Goal: Task Accomplishment & Management: Manage account settings

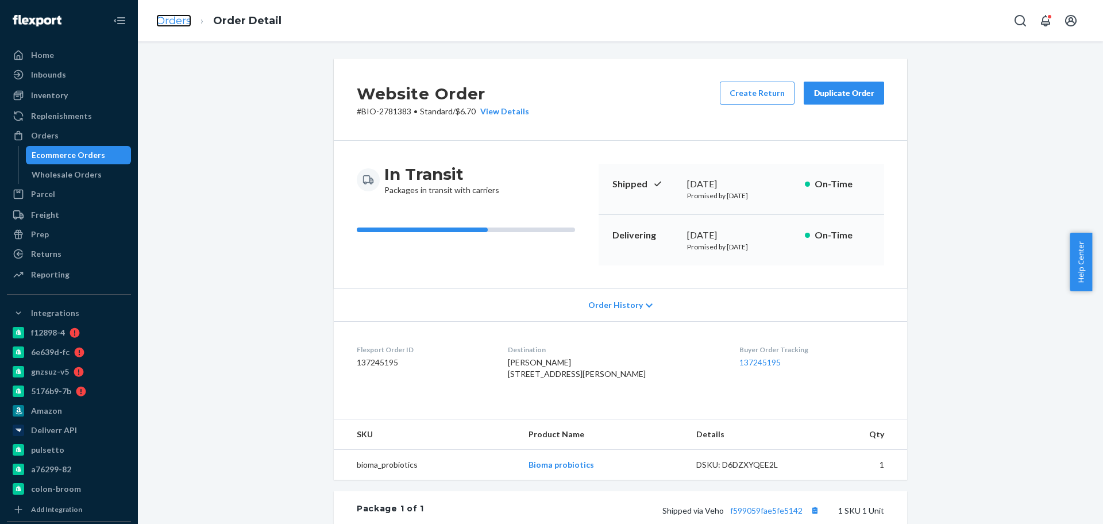
click at [183, 22] on link "Orders" at bounding box center [173, 20] width 35 height 13
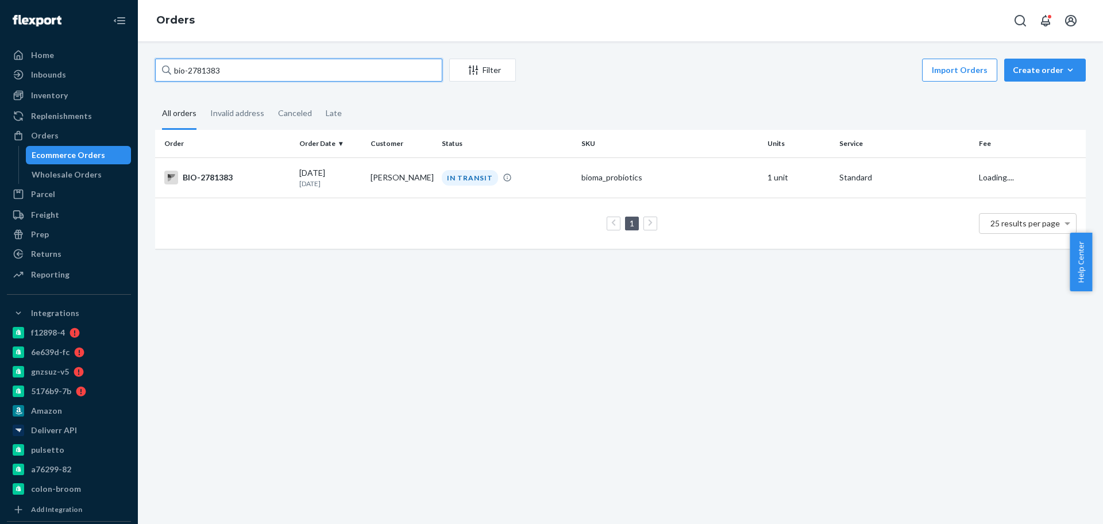
click at [200, 71] on input "bio-2781383" at bounding box center [298, 70] width 287 height 23
click at [201, 71] on input "bio-2781383" at bounding box center [298, 70] width 287 height 23
paste input "65394"
type input "bio-2765394"
click at [250, 184] on div "BIO-2765394" at bounding box center [227, 178] width 126 height 14
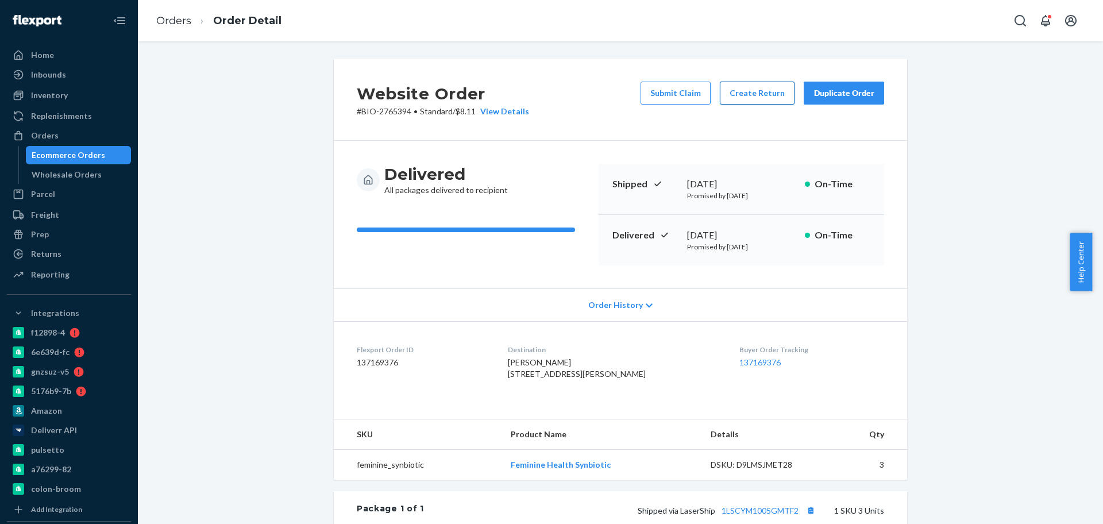
click at [763, 100] on button "Create Return" at bounding box center [757, 93] width 75 height 23
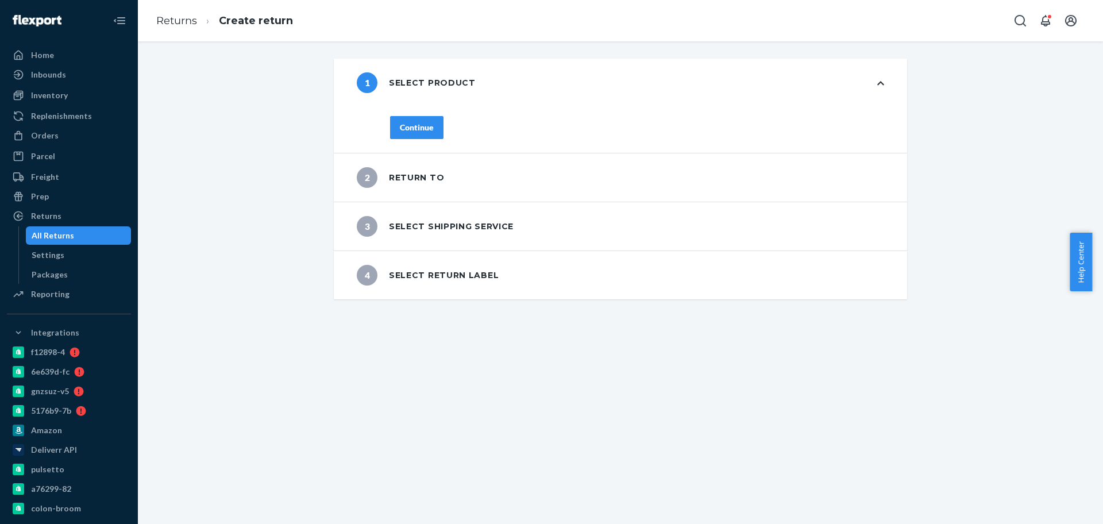
click at [401, 132] on div "Continue" at bounding box center [417, 127] width 34 height 11
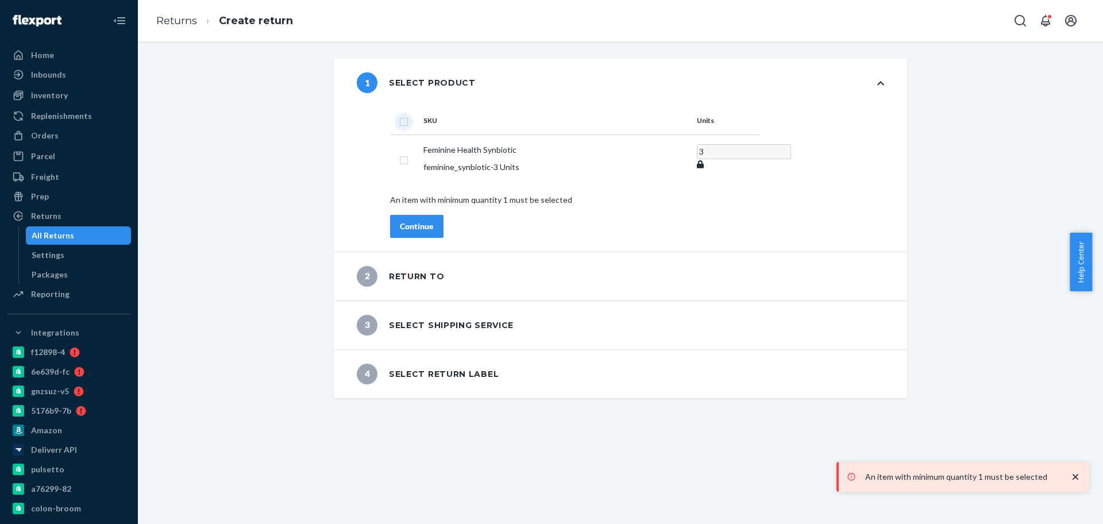
click at [399, 125] on input "checkbox" at bounding box center [403, 120] width 9 height 12
checkbox input "true"
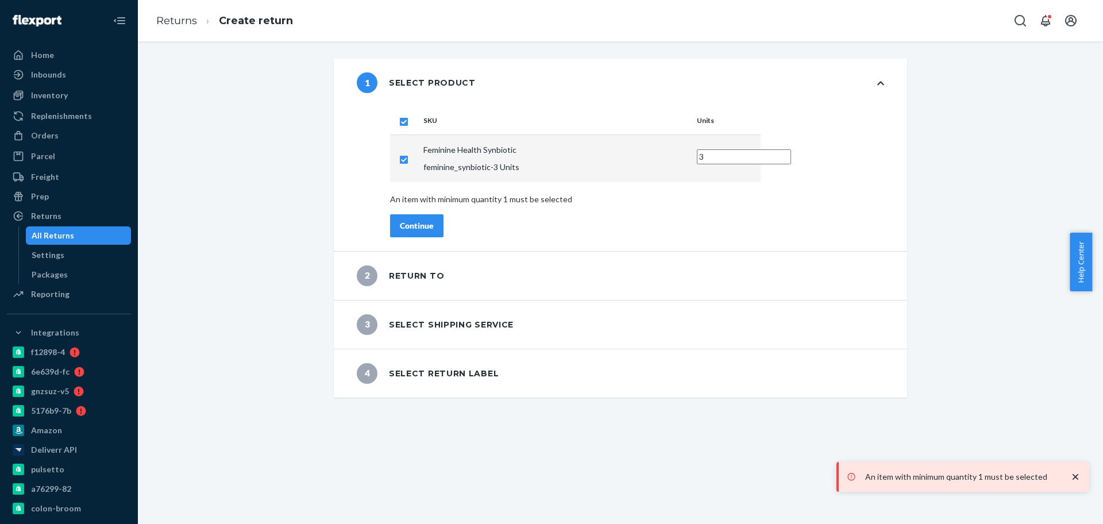
click at [413, 220] on div "Continue" at bounding box center [417, 225] width 34 height 11
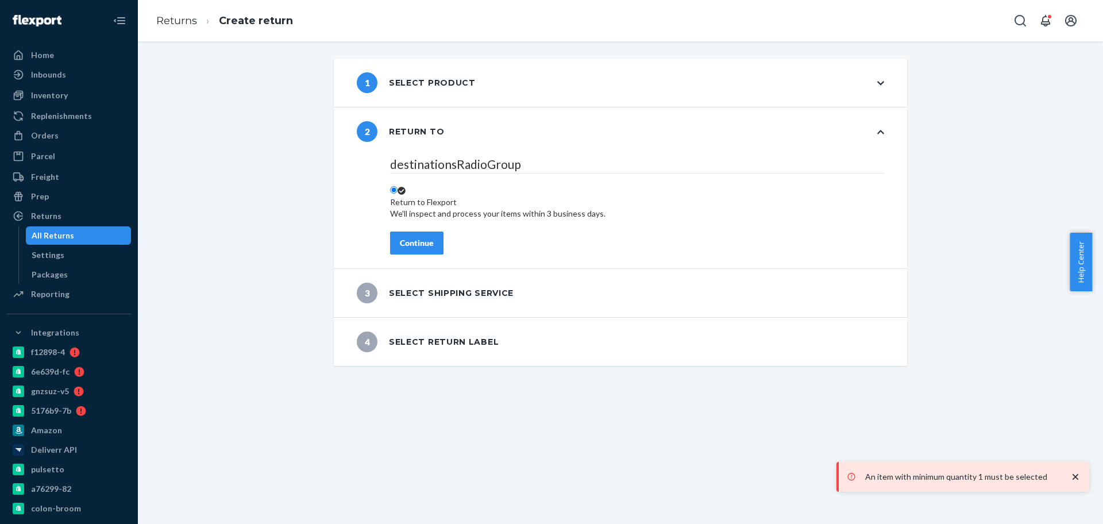
click at [406, 240] on div "Continue" at bounding box center [417, 242] width 34 height 11
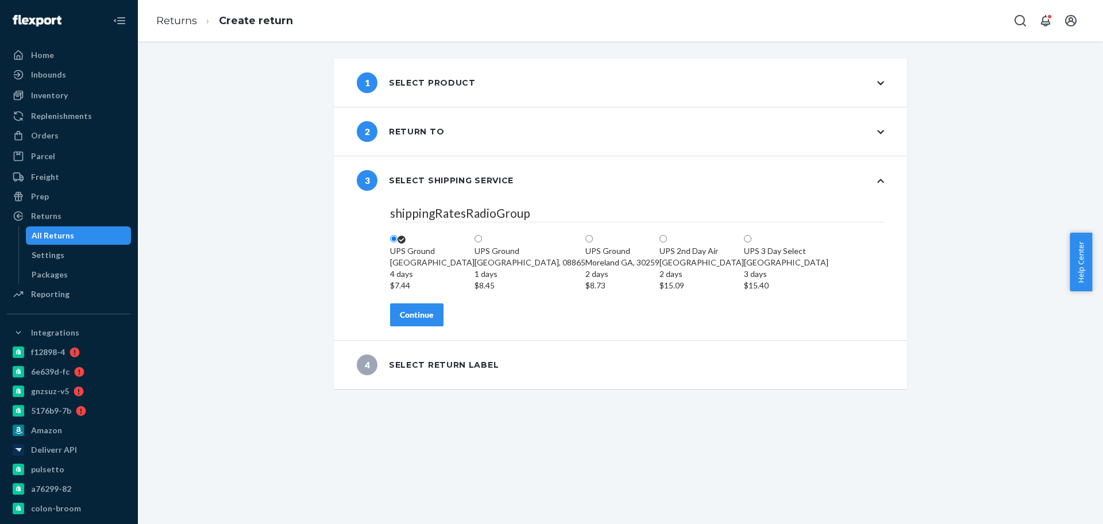
click at [409, 321] on div "Continue" at bounding box center [417, 314] width 34 height 11
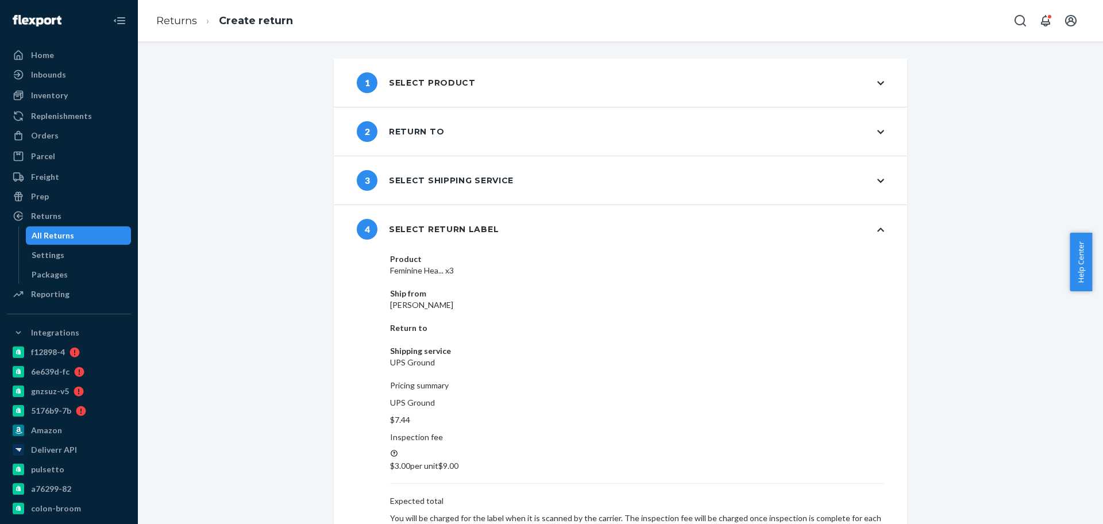
drag, startPoint x: 860, startPoint y: 451, endPoint x: 930, endPoint y: 452, distance: 70.1
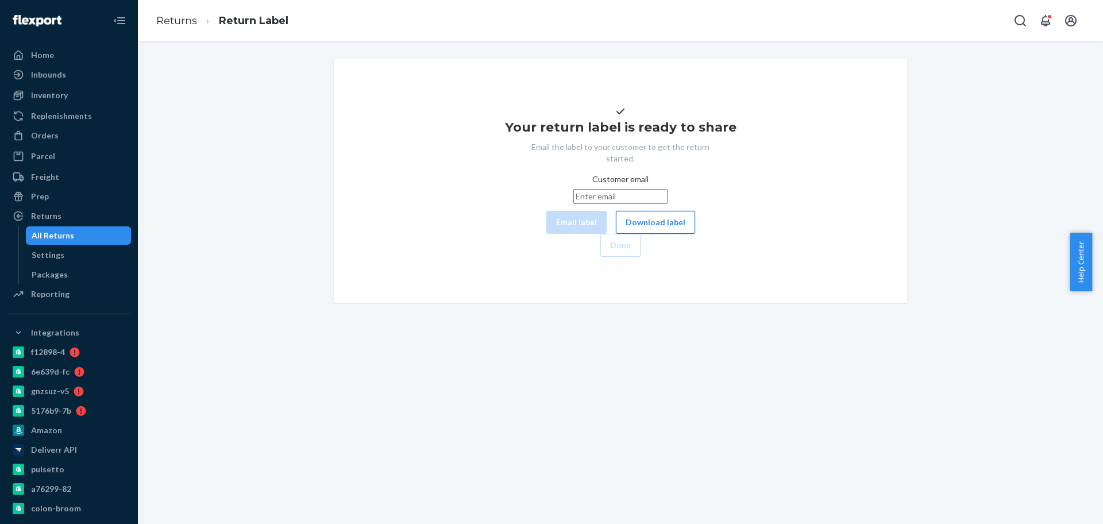
click at [616, 234] on button "Download label" at bounding box center [655, 222] width 79 height 23
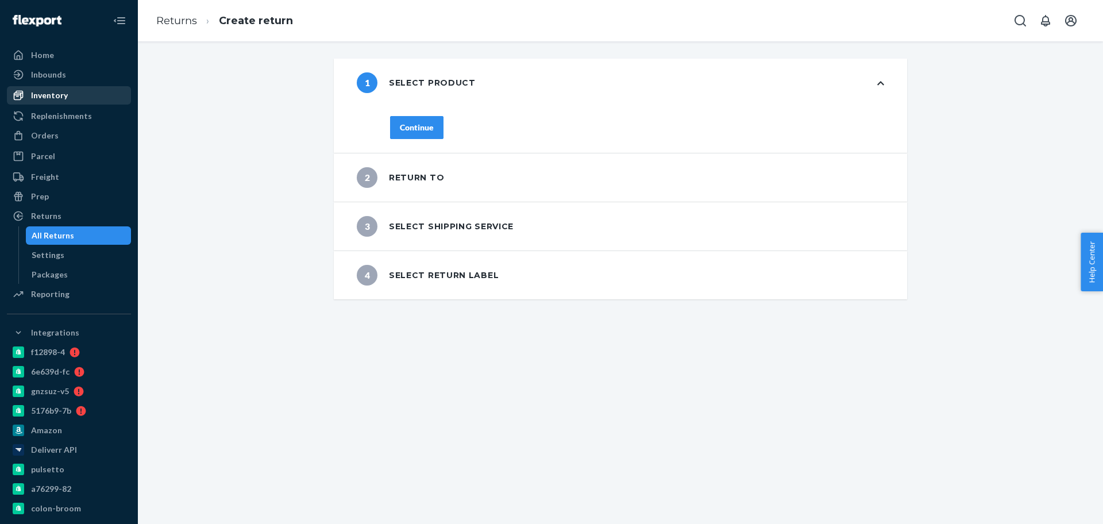
drag, startPoint x: 56, startPoint y: 133, endPoint x: 86, endPoint y: 88, distance: 53.9
click at [56, 133] on div "Orders" at bounding box center [45, 135] width 28 height 11
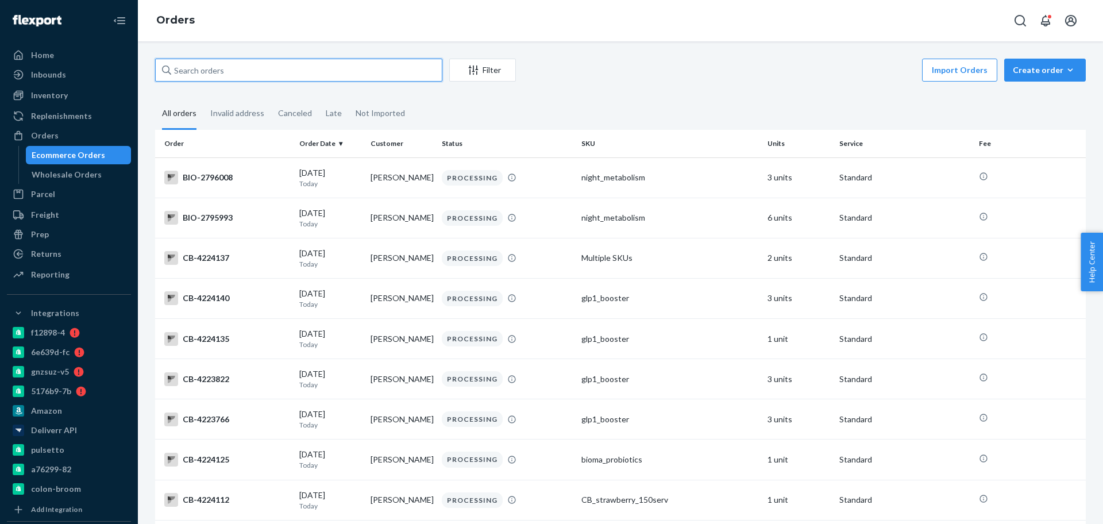
click at [241, 76] on input "text" at bounding box center [298, 70] width 287 height 23
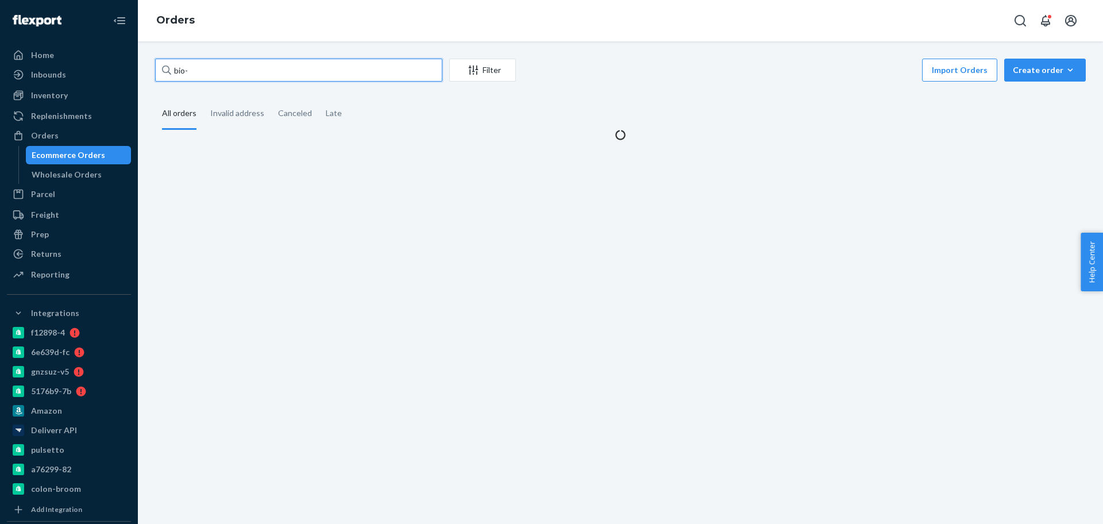
paste input "2766088"
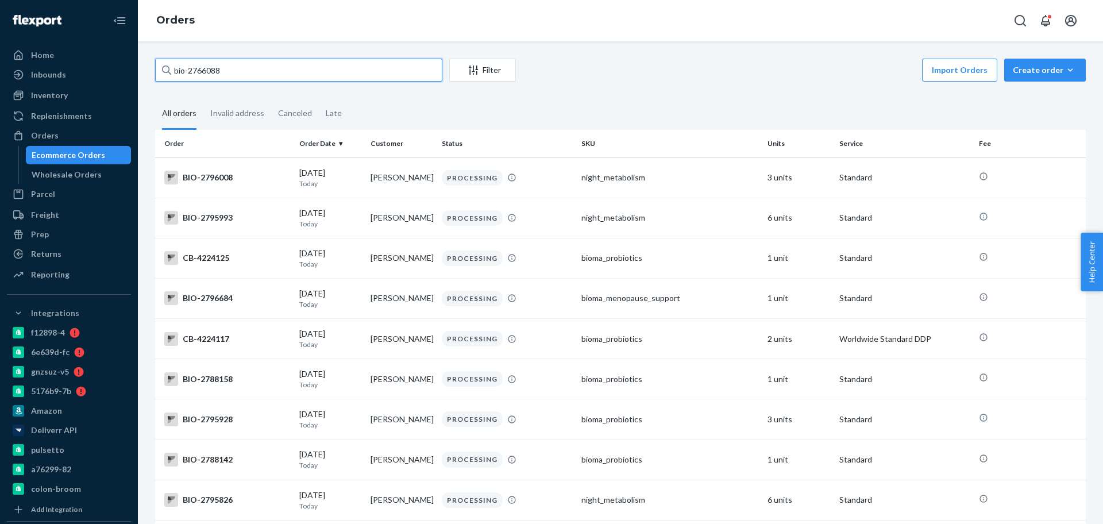
click at [187, 69] on input "bio-2766088" at bounding box center [298, 70] width 287 height 23
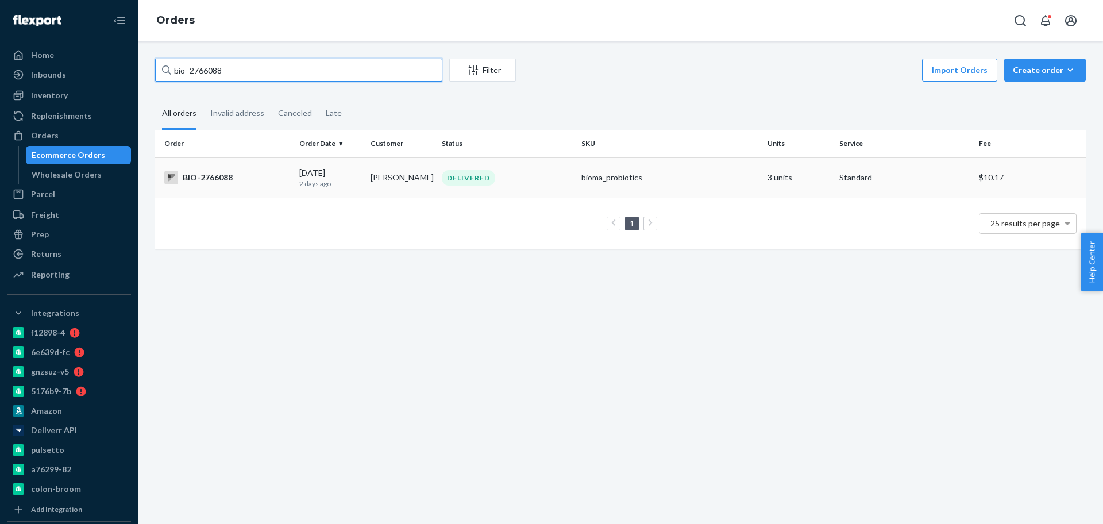
type input "bio- 2766088"
click at [276, 187] on td "BIO-2766088" at bounding box center [225, 177] width 140 height 40
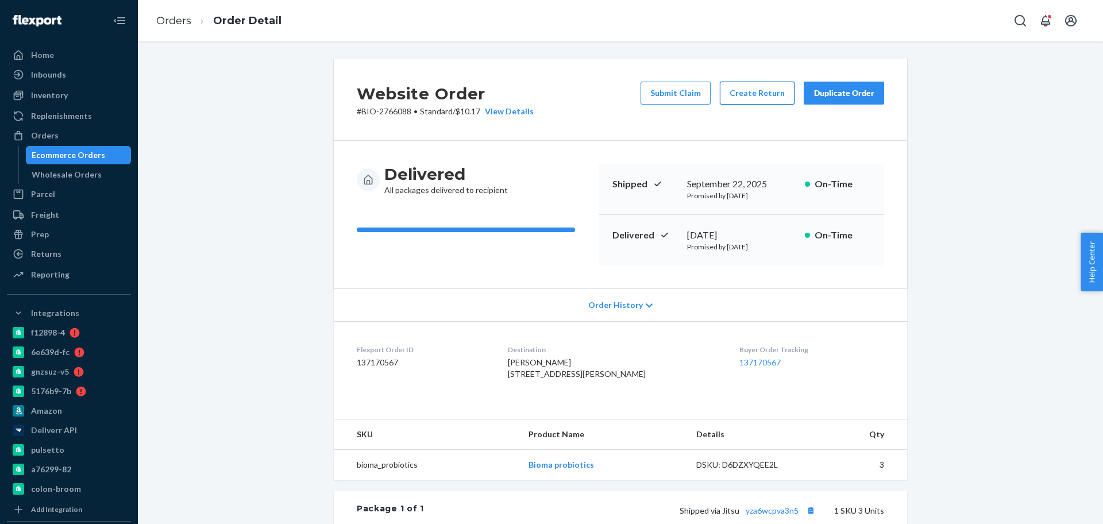
click at [760, 93] on button "Create Return" at bounding box center [757, 93] width 75 height 23
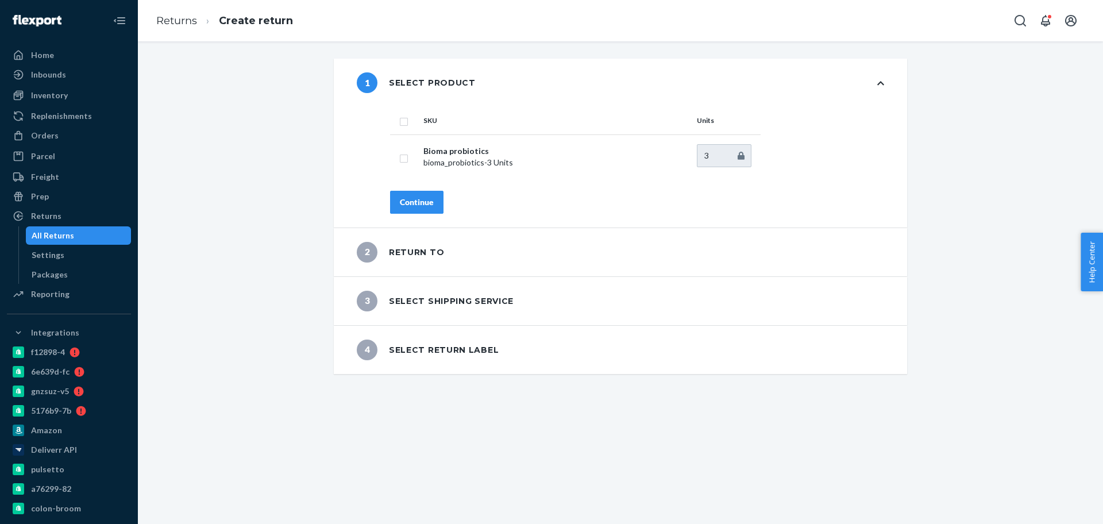
click at [402, 114] on input "checkbox" at bounding box center [403, 120] width 9 height 12
checkbox input "true"
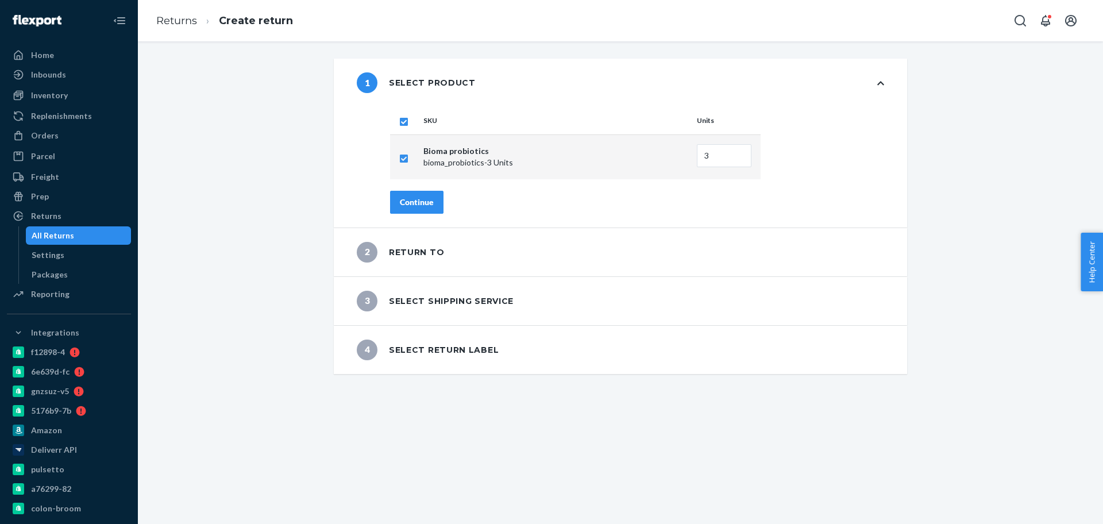
click at [416, 205] on div "Continue" at bounding box center [417, 202] width 34 height 11
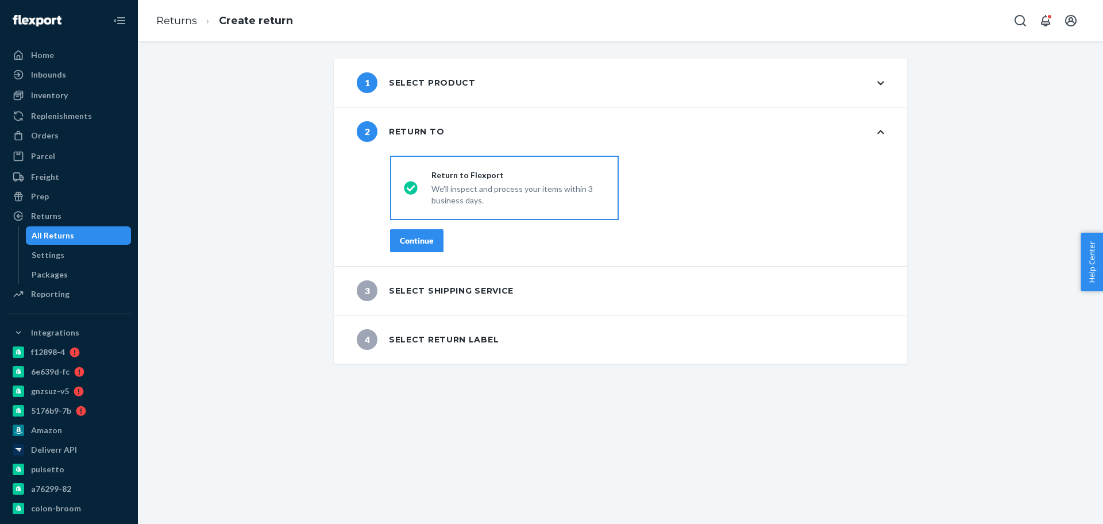
click at [412, 243] on div "Continue" at bounding box center [417, 240] width 34 height 11
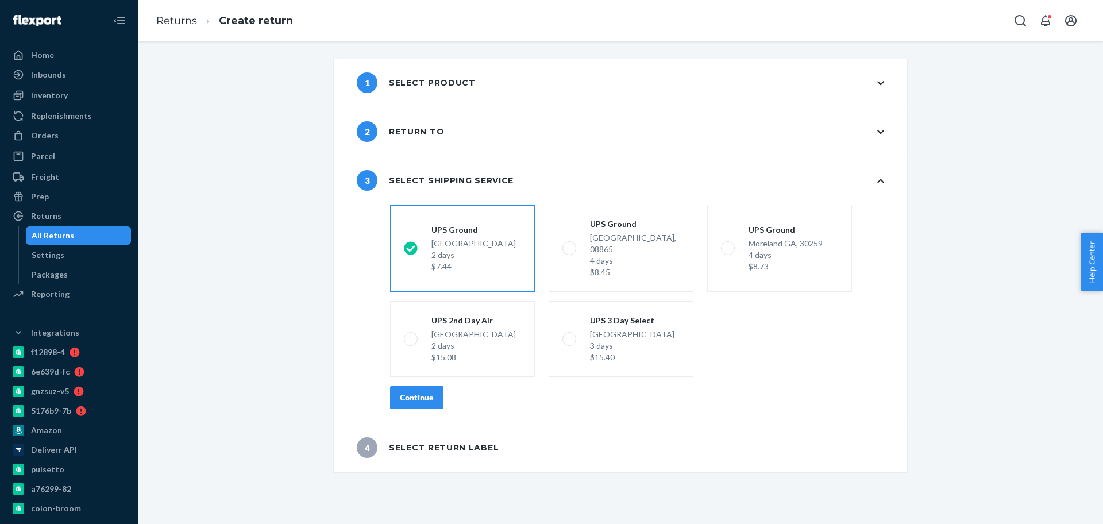
click at [427, 392] on div "Continue" at bounding box center [417, 397] width 34 height 11
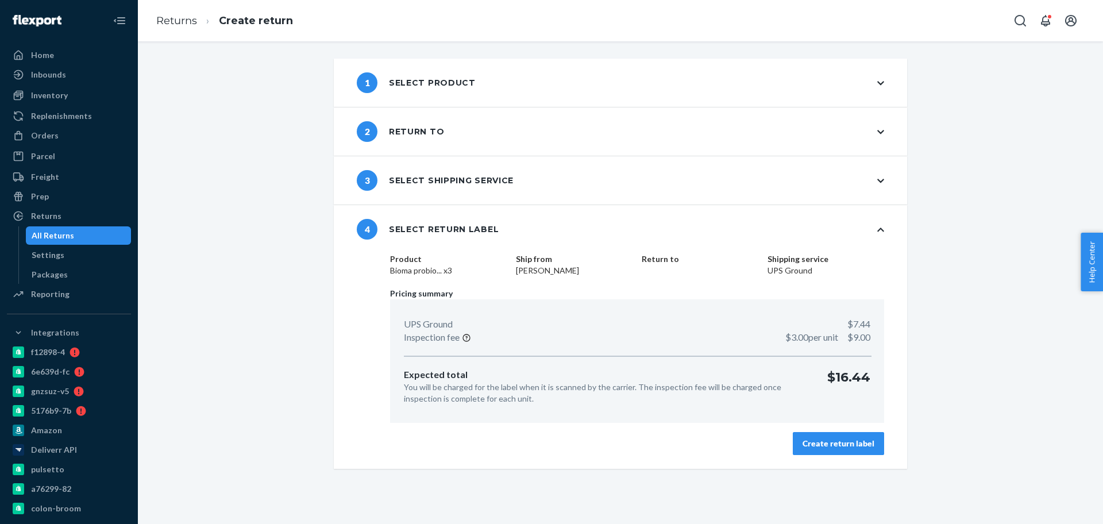
click at [839, 427] on div "Product Bioma probio... x3 Ship from Susy Wright Return to Shipping service UPS…" at bounding box center [637, 361] width 540 height 216
click at [844, 447] on div "Create return label" at bounding box center [839, 443] width 72 height 11
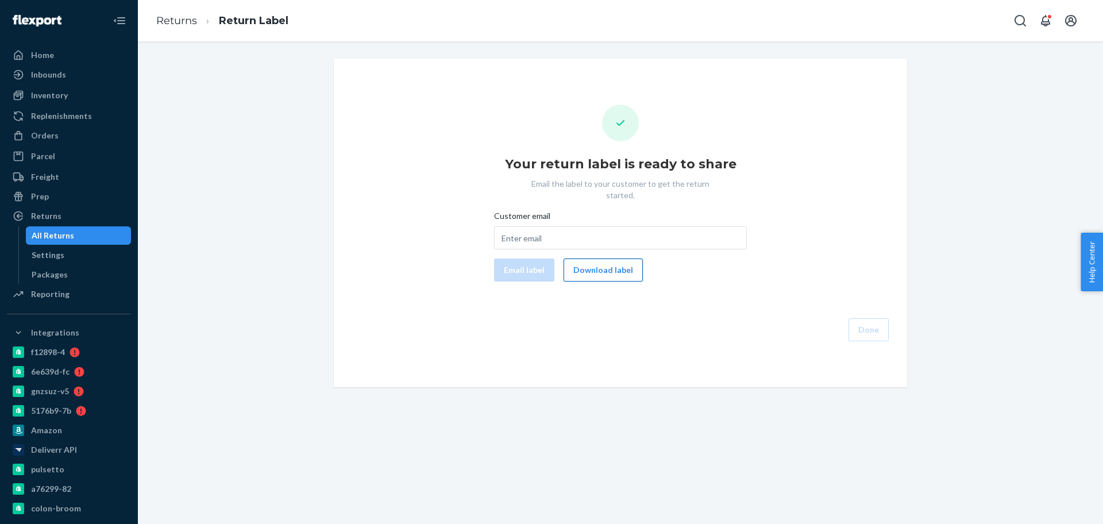
click at [567, 259] on button "Download label" at bounding box center [603, 270] width 79 height 23
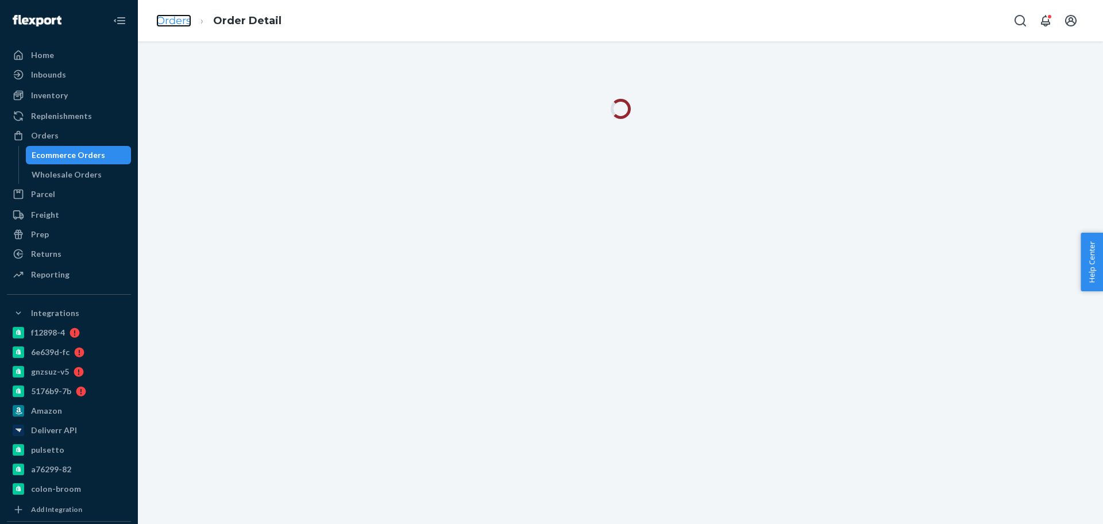
click at [162, 21] on link "Orders" at bounding box center [173, 20] width 35 height 13
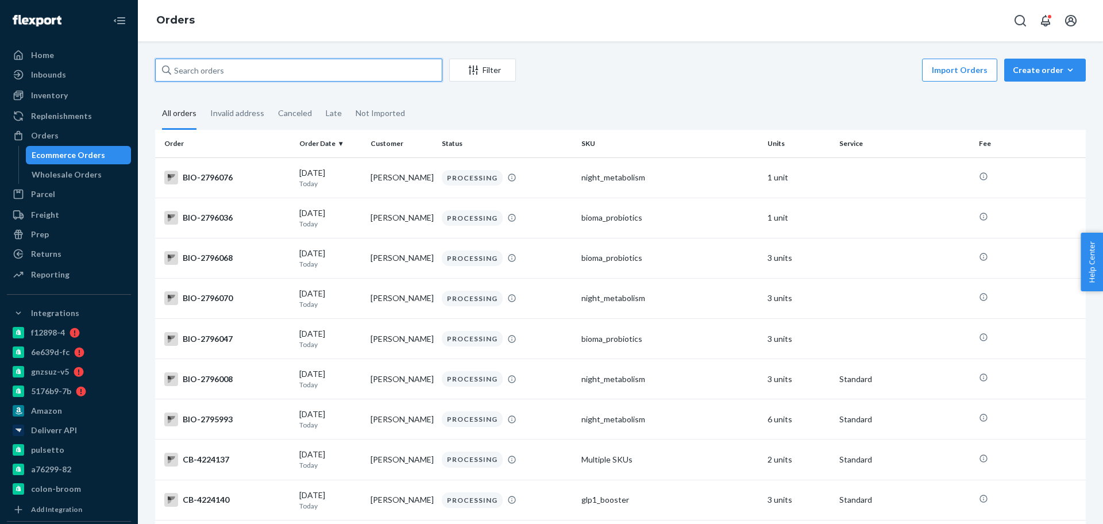
click at [174, 68] on input "text" at bounding box center [298, 70] width 287 height 23
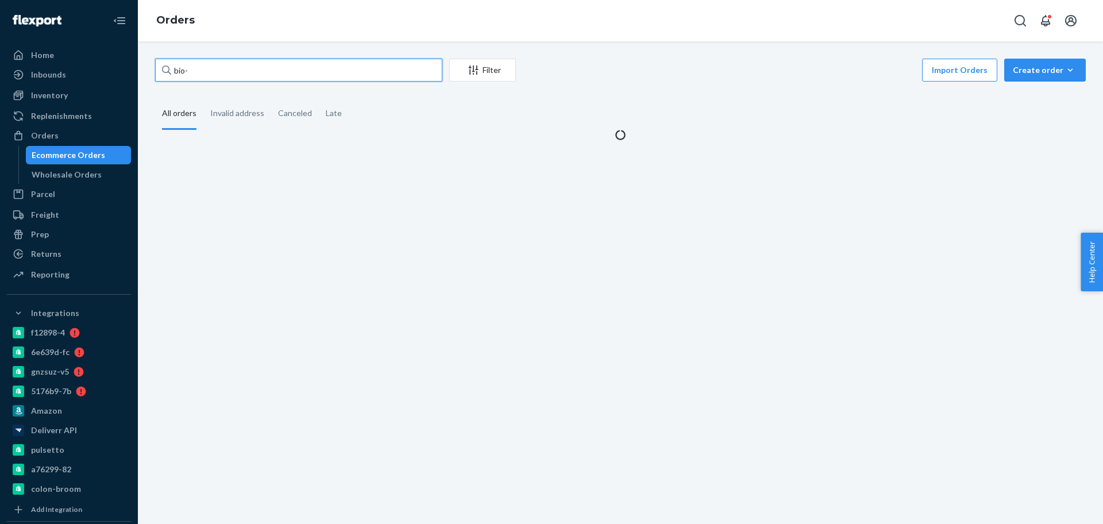
paste input "2762321"
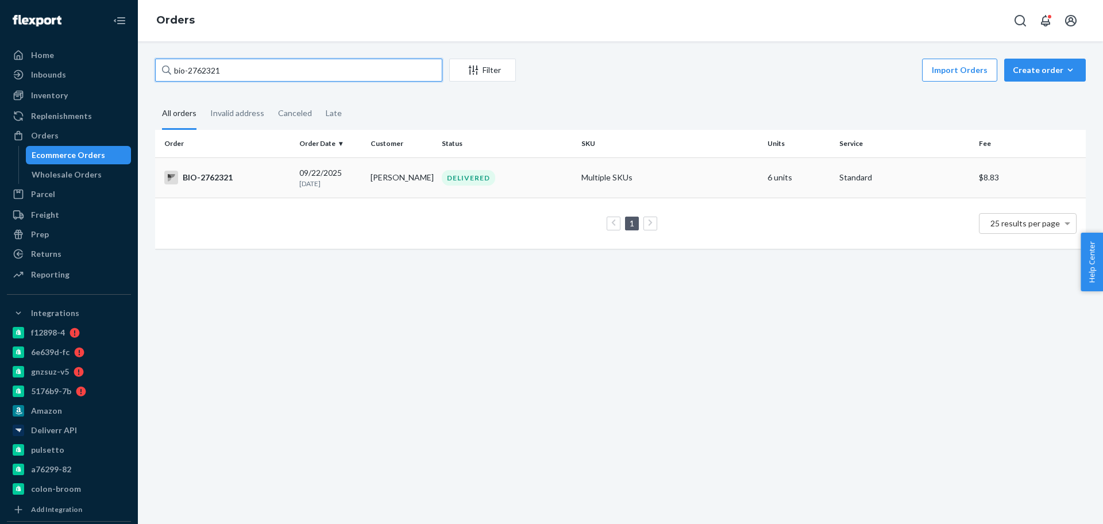
type input "bio-2762321"
click at [240, 174] on div "BIO-2762321" at bounding box center [227, 178] width 126 height 14
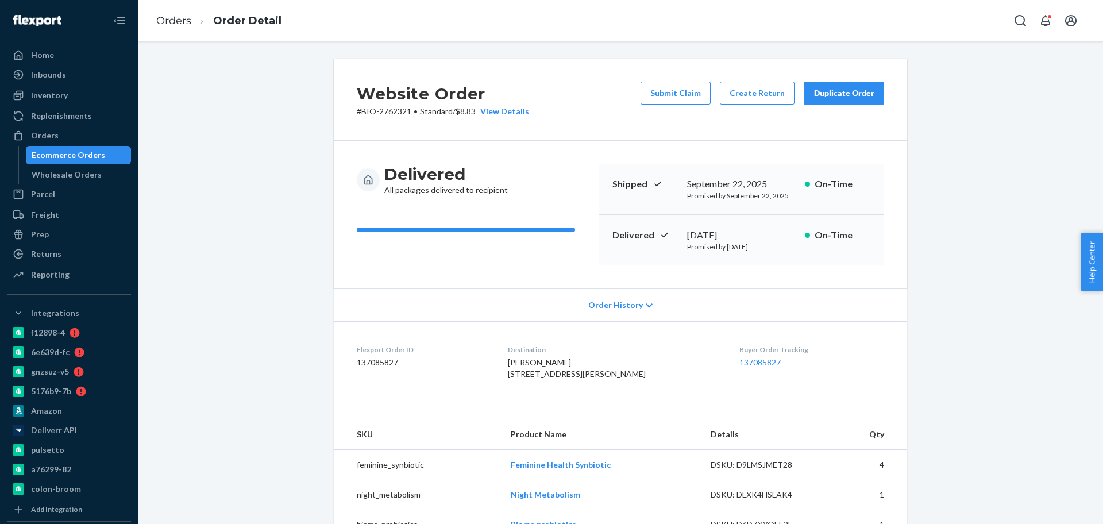
drag, startPoint x: 784, startPoint y: 236, endPoint x: 657, endPoint y: 238, distance: 127.0
click at [678, 233] on div "Delivered September 24, 2025 Promised by October 1, 2025 On-Time" at bounding box center [742, 240] width 286 height 51
copy div "[DATE]"
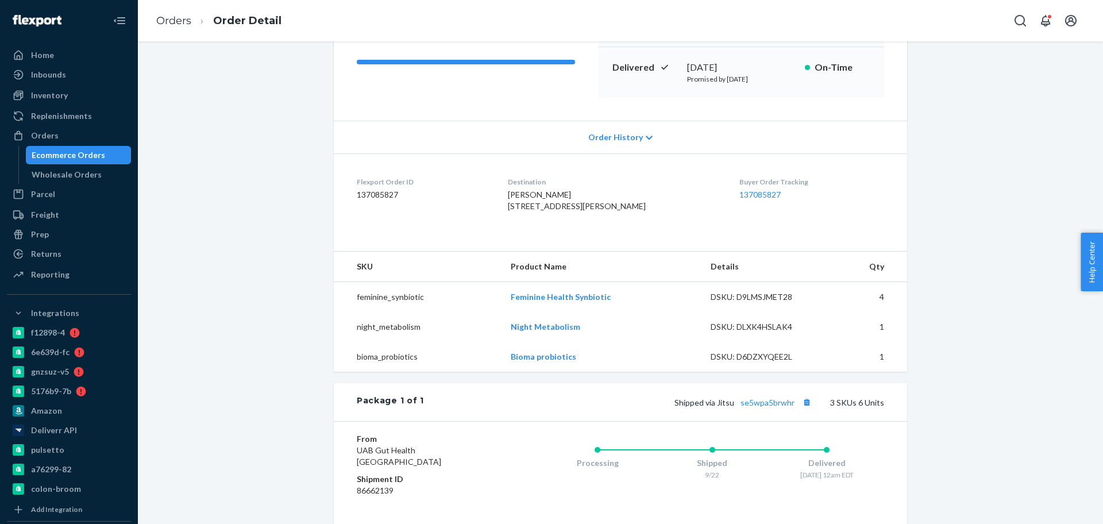
scroll to position [216, 0]
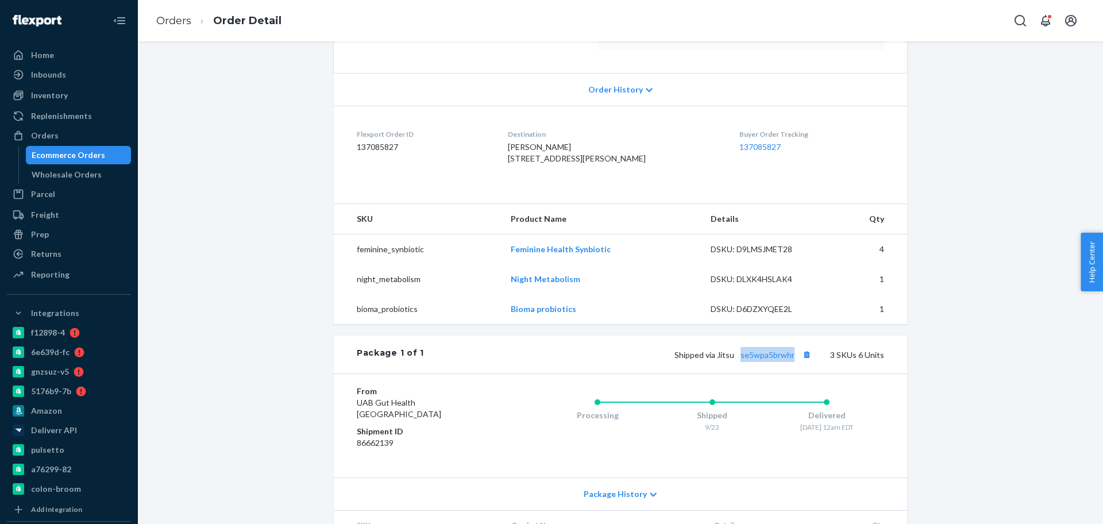
drag, startPoint x: 740, startPoint y: 388, endPoint x: 803, endPoint y: 389, distance: 63.8
click at [803, 374] on div "Package 1 of 1 Shipped via Jitsu se5wpa5brwhr 3 SKUs 6 Units" at bounding box center [621, 355] width 574 height 38
copy link "se5wpa5brwhr"
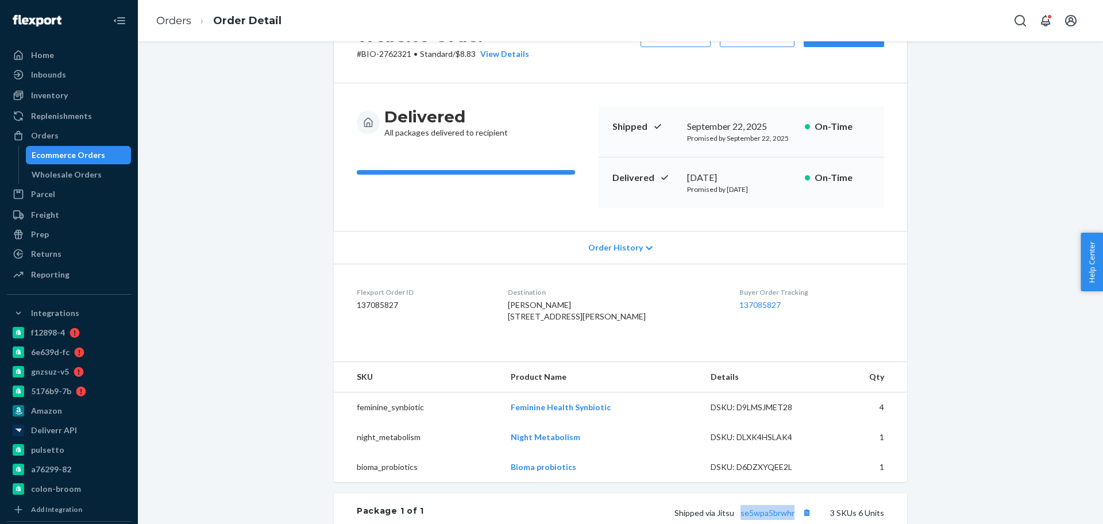
scroll to position [0, 0]
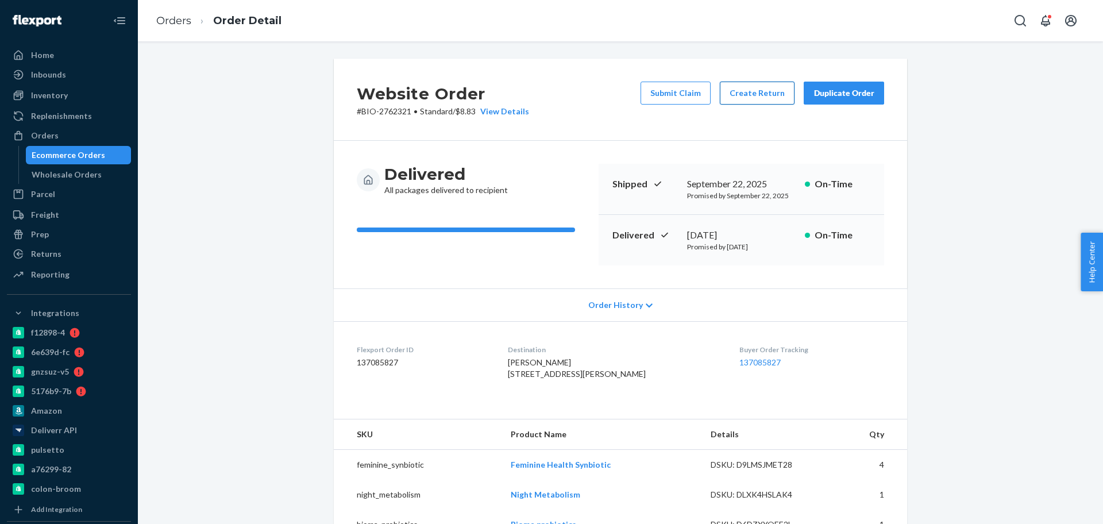
click at [752, 92] on button "Create Return" at bounding box center [757, 93] width 75 height 23
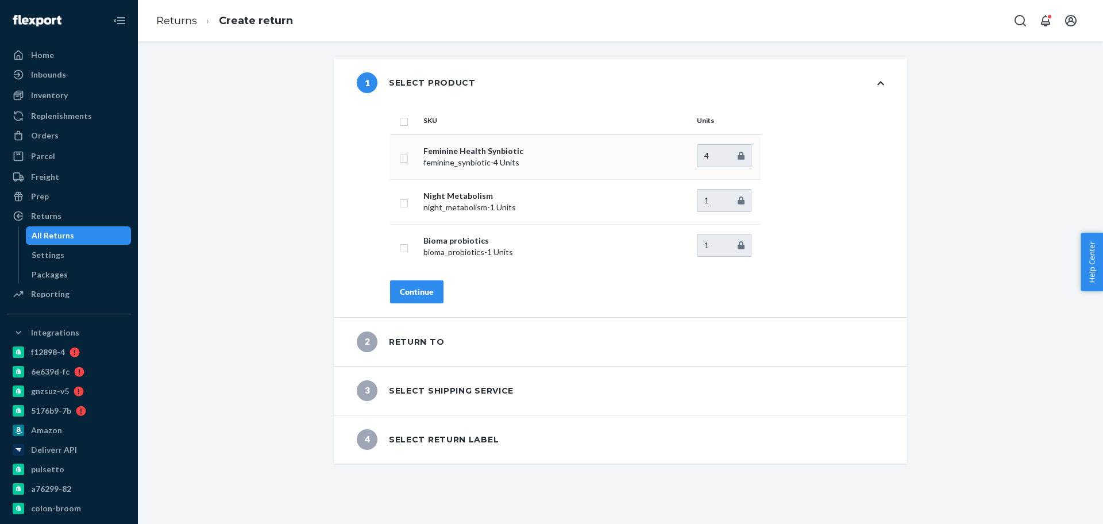
click at [399, 157] on input "checkbox" at bounding box center [403, 157] width 9 height 12
checkbox input "true"
click at [401, 207] on input "checkbox" at bounding box center [403, 202] width 9 height 12
checkbox input "true"
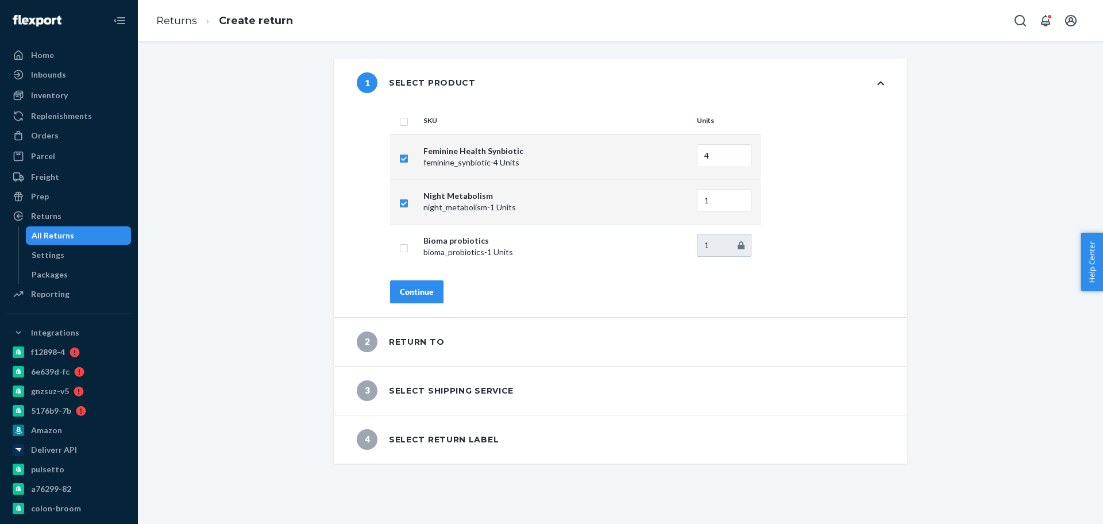
click at [426, 290] on div "Continue" at bounding box center [417, 291] width 34 height 11
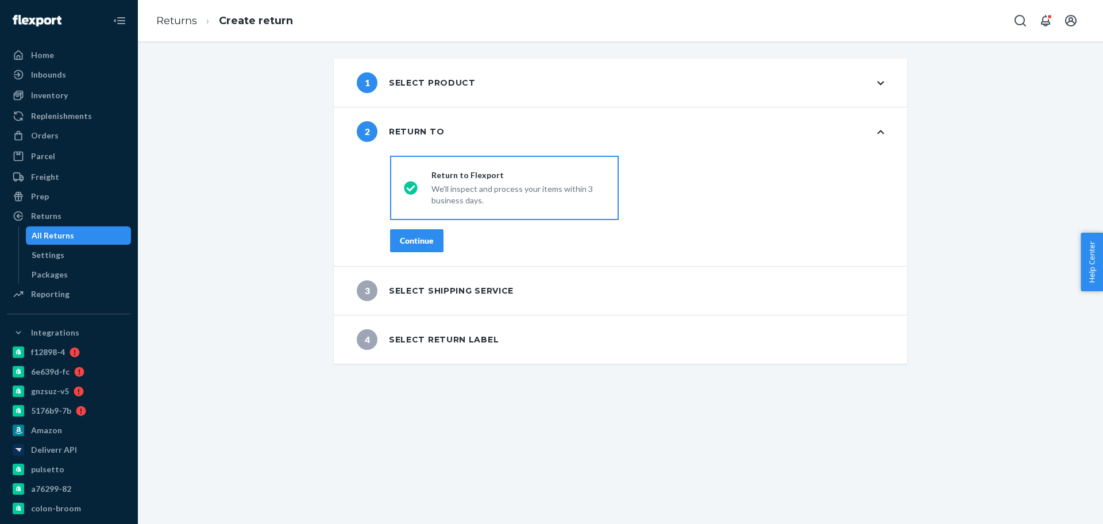
click at [434, 240] on button "Continue" at bounding box center [416, 240] width 53 height 23
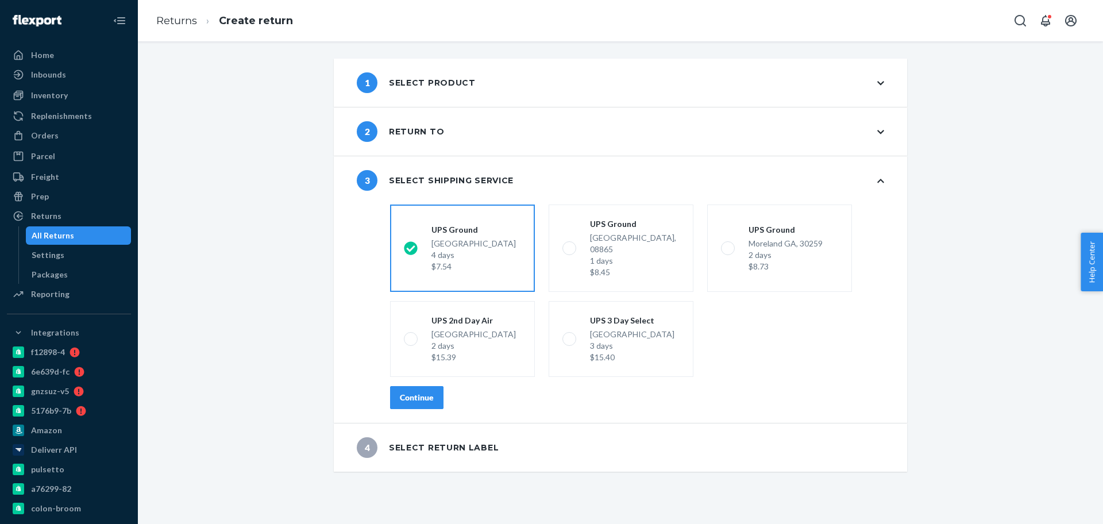
click at [428, 391] on button "Continue" at bounding box center [416, 397] width 53 height 23
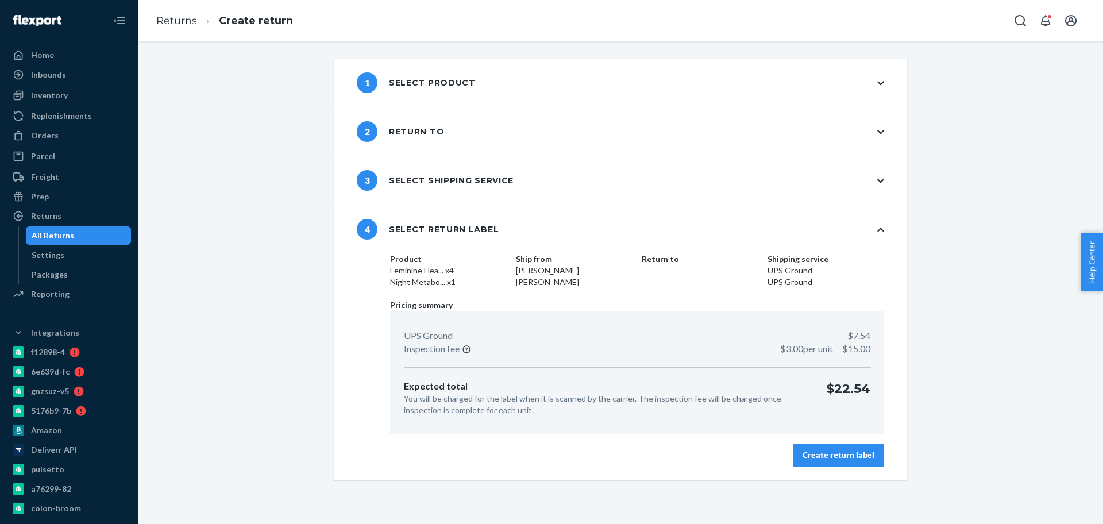
click at [863, 460] on div "Create return label" at bounding box center [839, 454] width 72 height 11
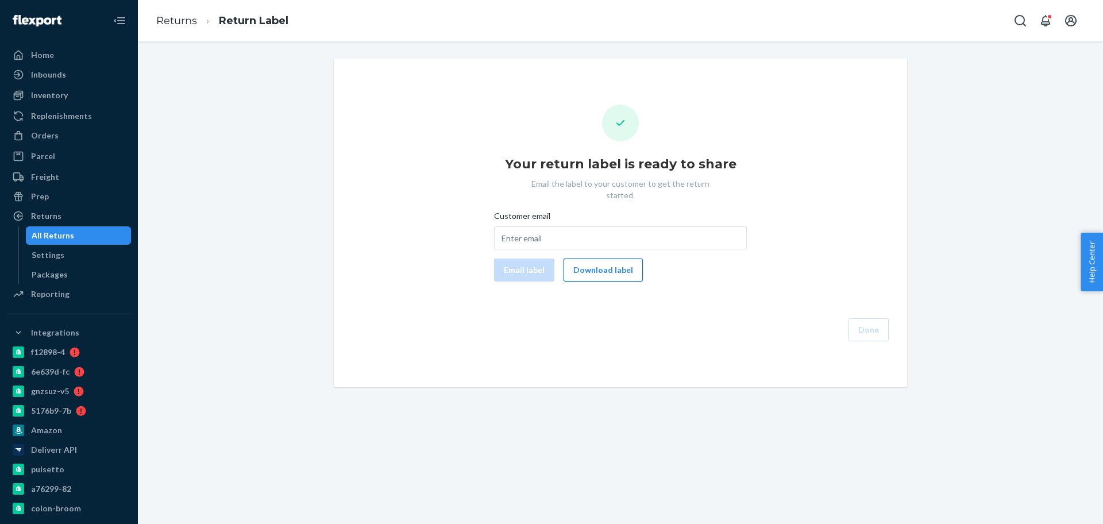
click at [583, 263] on button "Download label" at bounding box center [603, 270] width 79 height 23
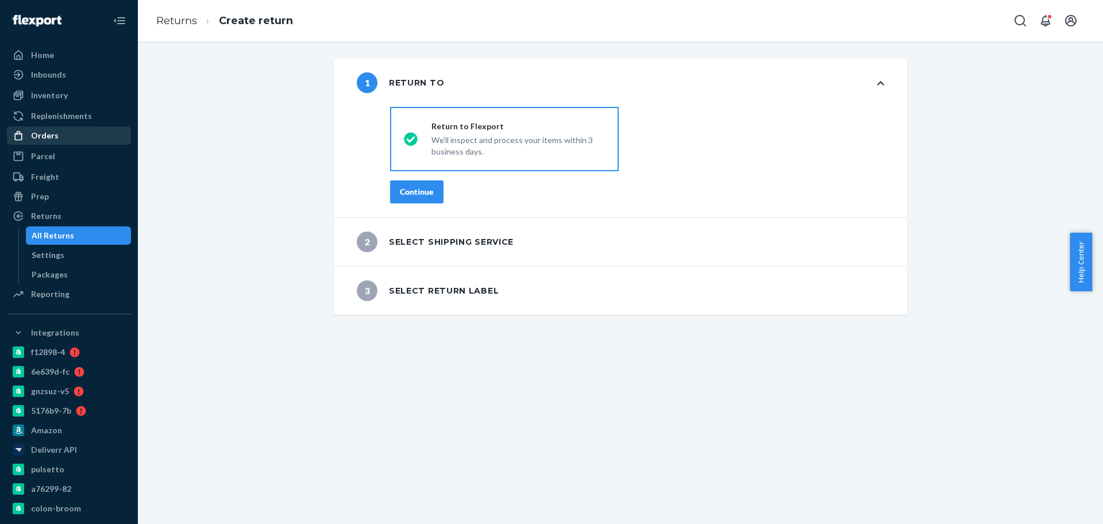
click at [57, 139] on div "Orders" at bounding box center [69, 136] width 122 height 16
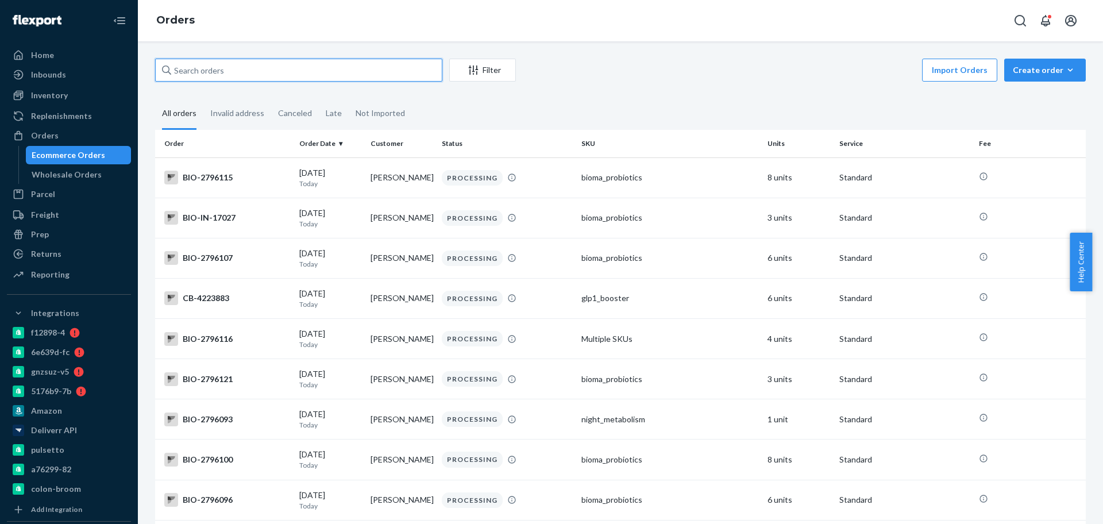
click at [303, 60] on input "text" at bounding box center [298, 70] width 287 height 23
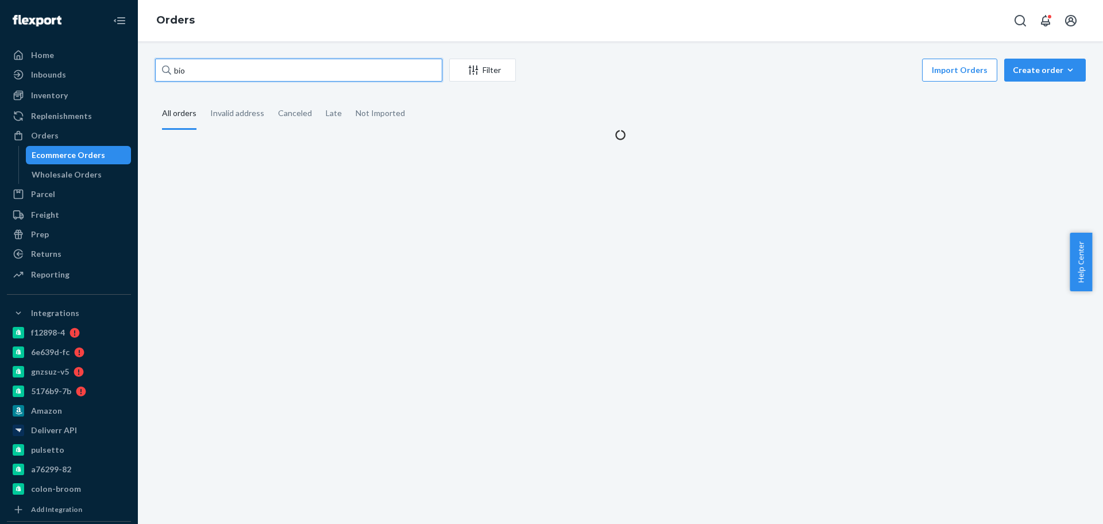
paste input "2788967"
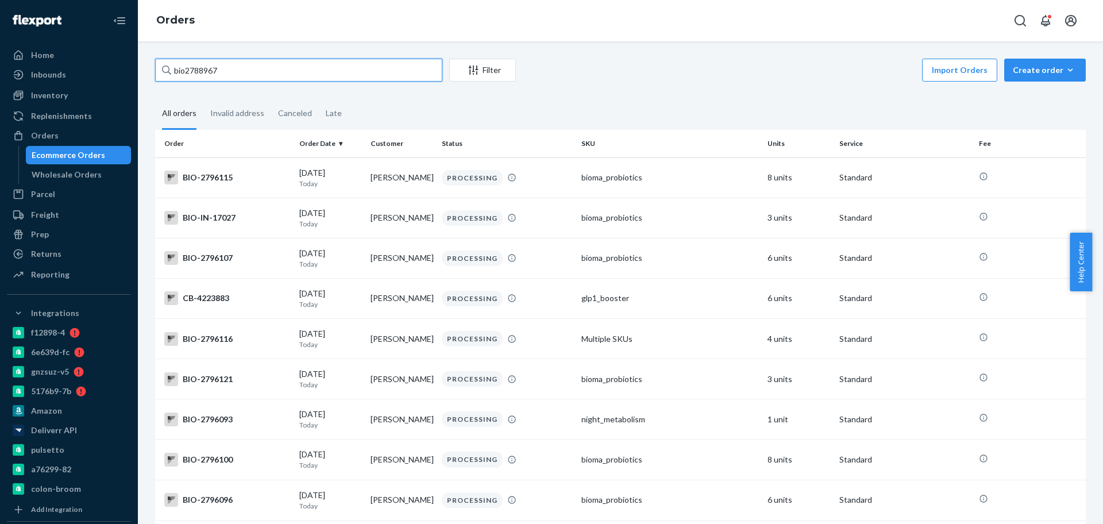
click at [187, 76] on input "bio2788967" at bounding box center [298, 70] width 287 height 23
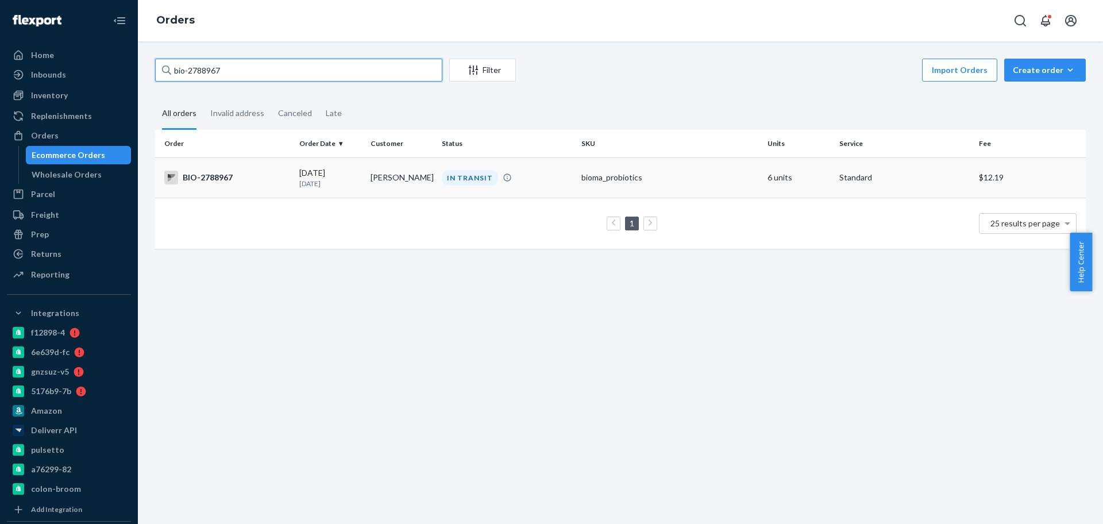
type input "bio-2788967"
click at [340, 174] on div "[DATE] [DATE]" at bounding box center [330, 177] width 62 height 21
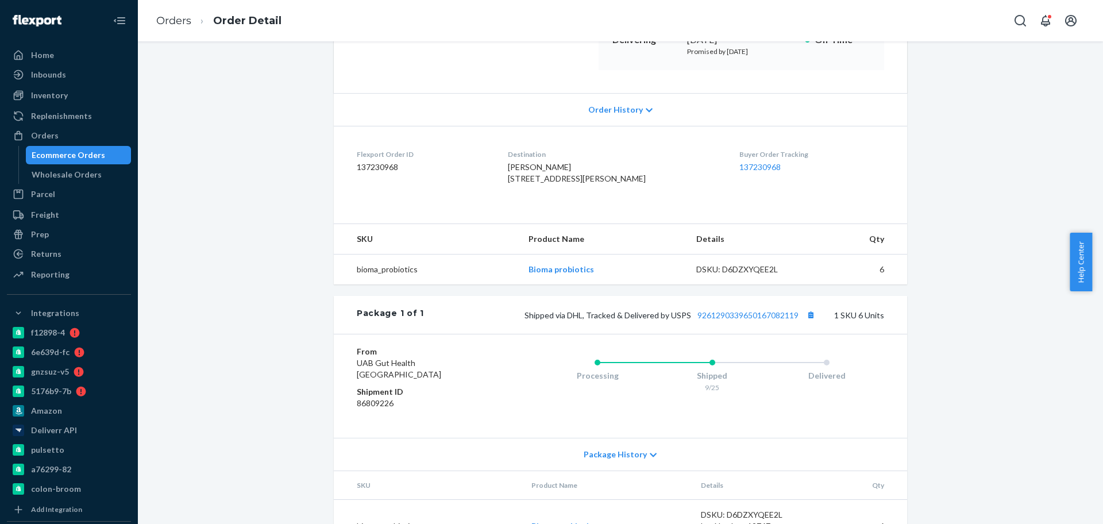
scroll to position [261, 0]
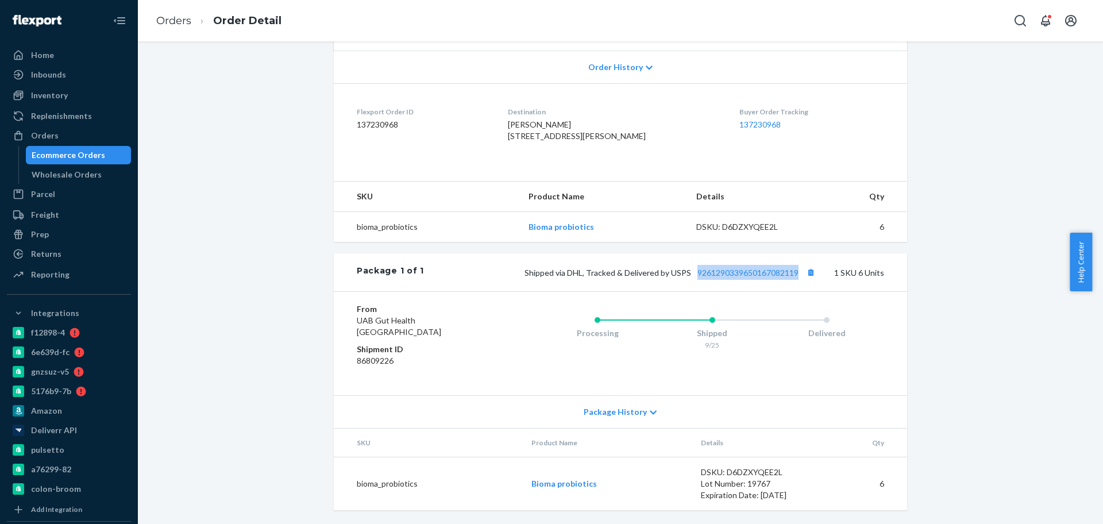
drag, startPoint x: 690, startPoint y: 273, endPoint x: 528, endPoint y: 233, distance: 167.5
click at [831, 273] on div "Shipped via DHL, Tracked & Delivered by USPS 9261290339650167082119 1 SKU 6 Uni…" at bounding box center [654, 272] width 460 height 15
copy link "9261290339650167082119"
click at [189, 25] on link "Orders" at bounding box center [173, 20] width 35 height 13
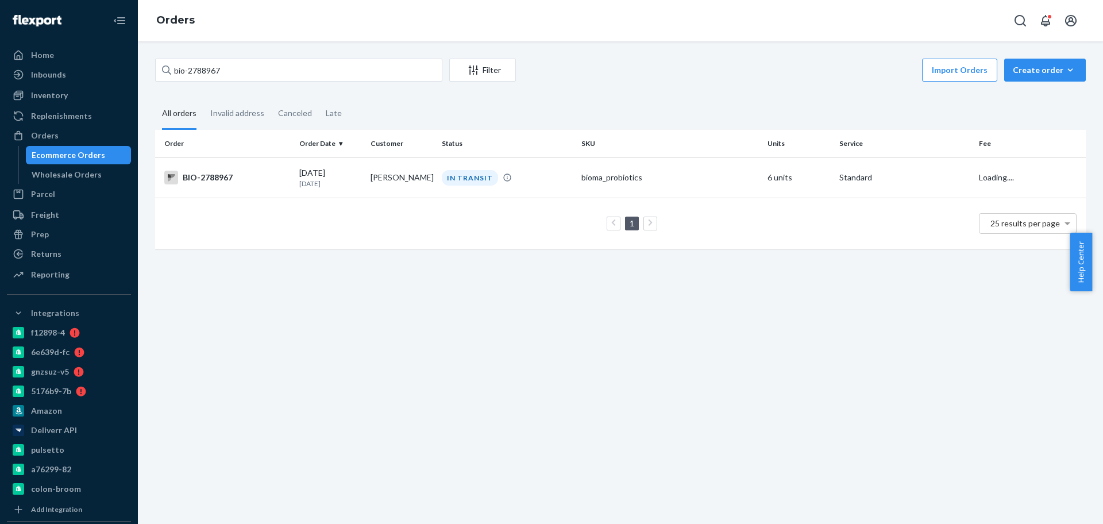
click at [197, 55] on div "bio-2788967 Filter Import Orders Create order Ecommerce order Removal order All…" at bounding box center [621, 282] width 966 height 483
click at [198, 55] on div "bio-2788967 Filter Import Orders Create order Ecommerce order Removal order All…" at bounding box center [621, 282] width 966 height 483
click at [206, 78] on input "bio-2788967" at bounding box center [298, 70] width 287 height 23
paste input "541974"
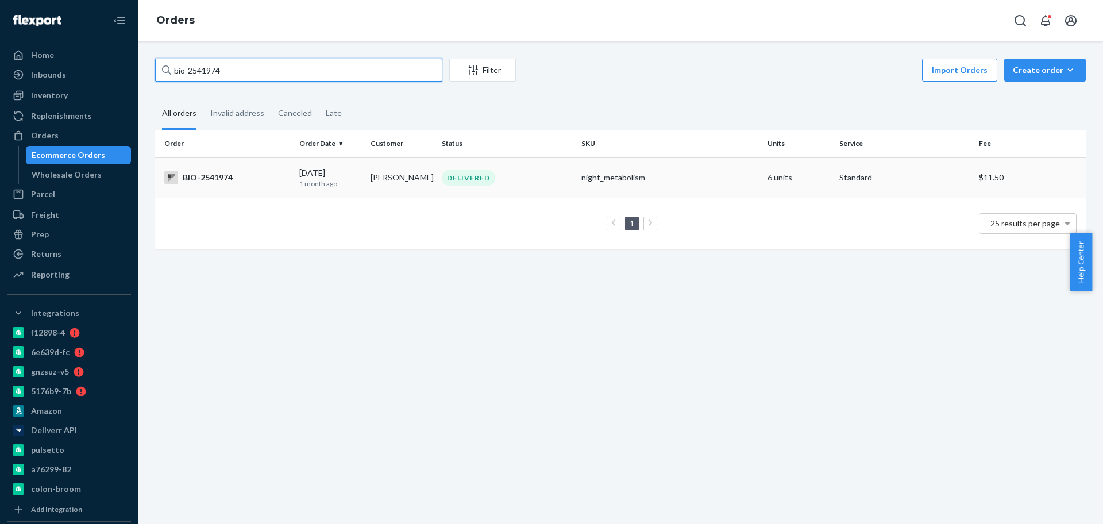
type input "bio-2541974"
click at [421, 191] on td "Sally Breyer" at bounding box center [401, 177] width 71 height 40
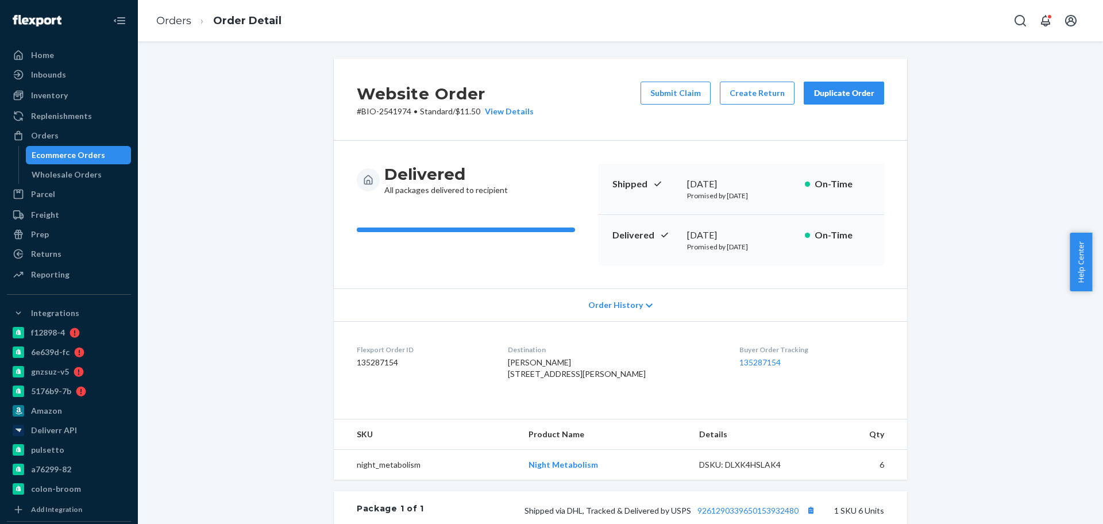
drag, startPoint x: 761, startPoint y: 233, endPoint x: 647, endPoint y: 235, distance: 115.0
click at [680, 239] on div "Delivered September 2, 2025 Promised by September 5, 2025 On-Time" at bounding box center [742, 240] width 286 height 51
copy div "September 2, 2025"
click at [162, 22] on link "Orders" at bounding box center [173, 20] width 35 height 13
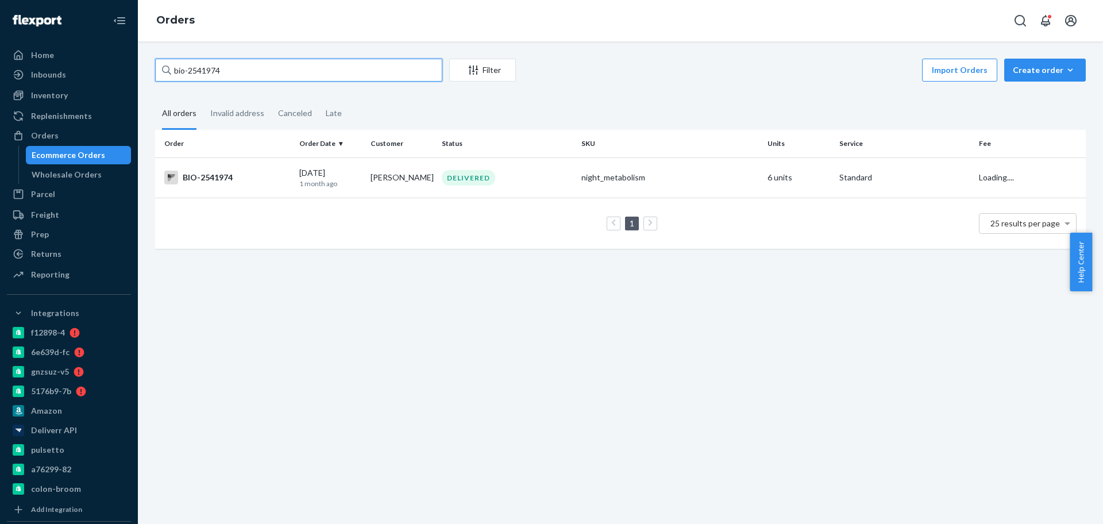
click at [240, 79] on input "bio-2541974" at bounding box center [298, 70] width 287 height 23
paste input "779118"
type input "bio-2779118"
click at [256, 164] on td "BIO-2779118" at bounding box center [225, 177] width 140 height 40
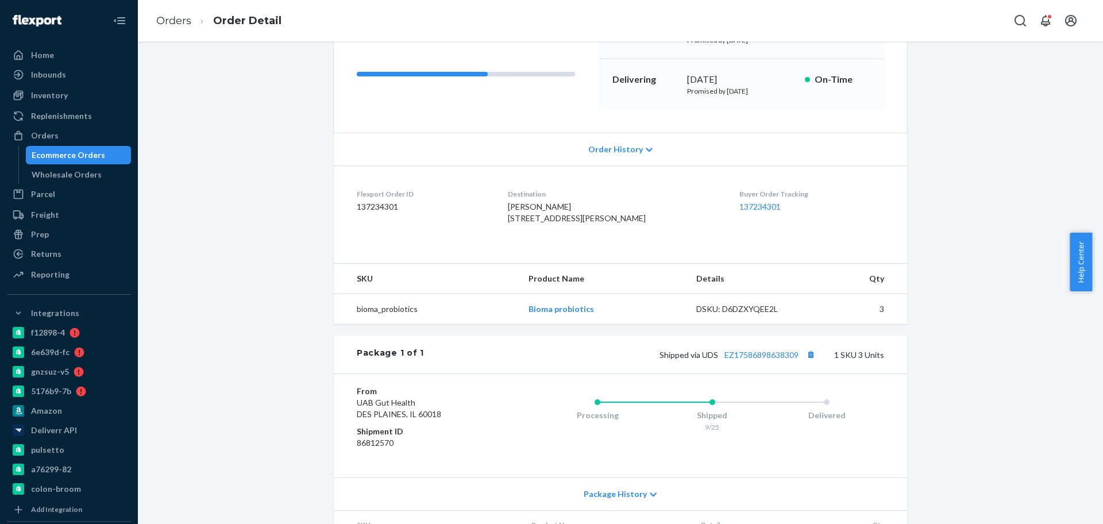
scroll to position [261, 0]
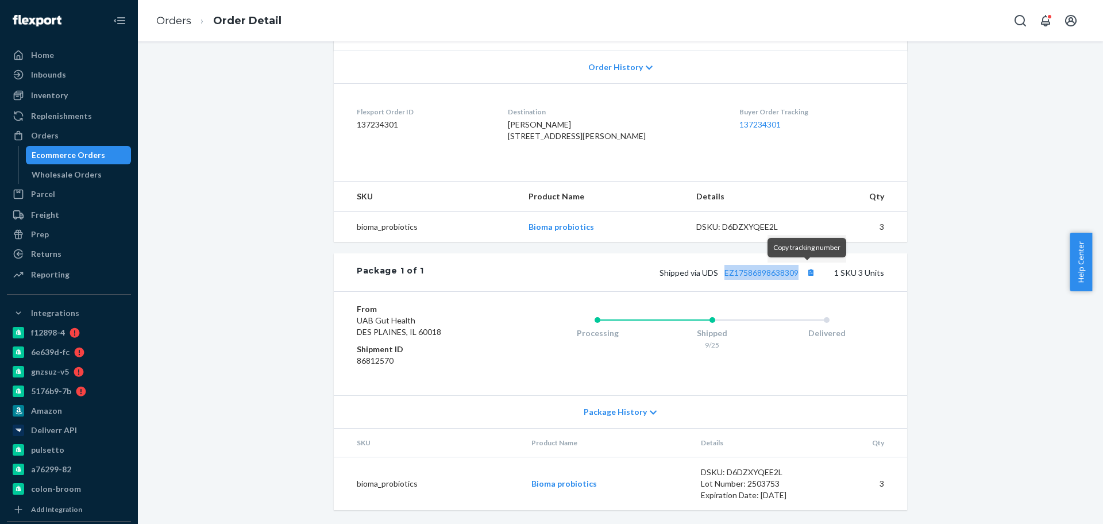
drag, startPoint x: 720, startPoint y: 278, endPoint x: 784, endPoint y: 265, distance: 66.3
click at [800, 275] on div "Shipped via UDS EZ17586898638309 1 SKU 3 Units" at bounding box center [654, 272] width 460 height 15
copy link "EZ17586898638309"
click at [707, 273] on span "Shipped via UDS EZ17586898638309" at bounding box center [739, 273] width 159 height 10
click at [708, 274] on span "Shipped via UDS EZ17586898638309" at bounding box center [739, 273] width 159 height 10
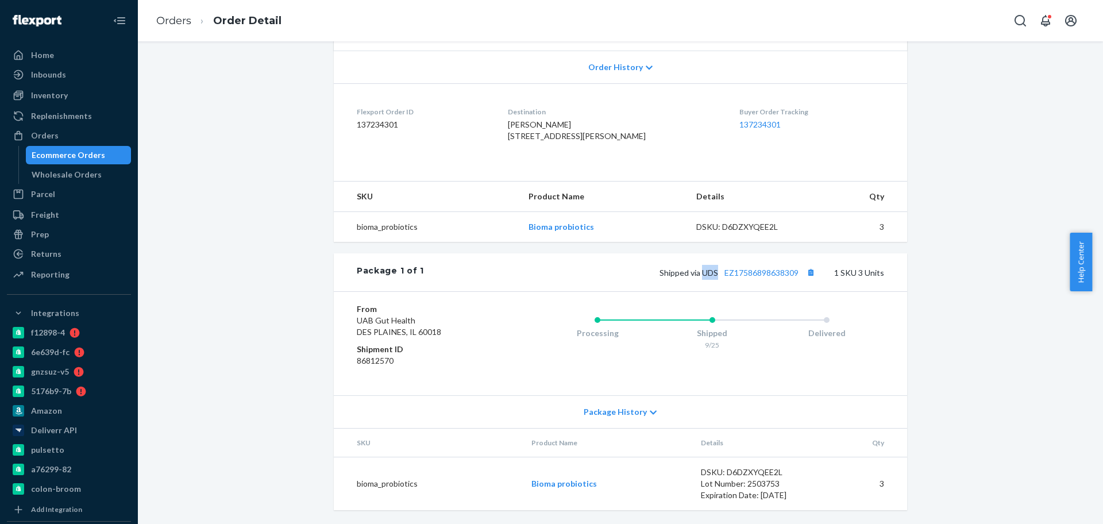
copy span "UDS"
click at [177, 25] on link "Orders" at bounding box center [173, 20] width 35 height 13
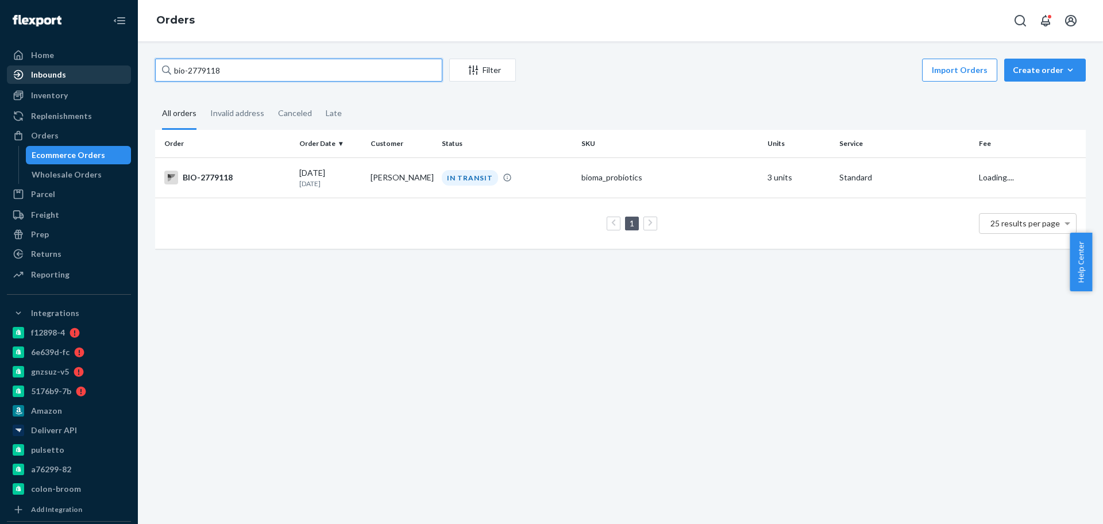
drag, startPoint x: 258, startPoint y: 72, endPoint x: 66, endPoint y: 76, distance: 192.0
click at [66, 76] on div "Home Inbounds Shipping Plans Problems Inventory Products Branded Packaging Repl…" at bounding box center [551, 262] width 1103 height 524
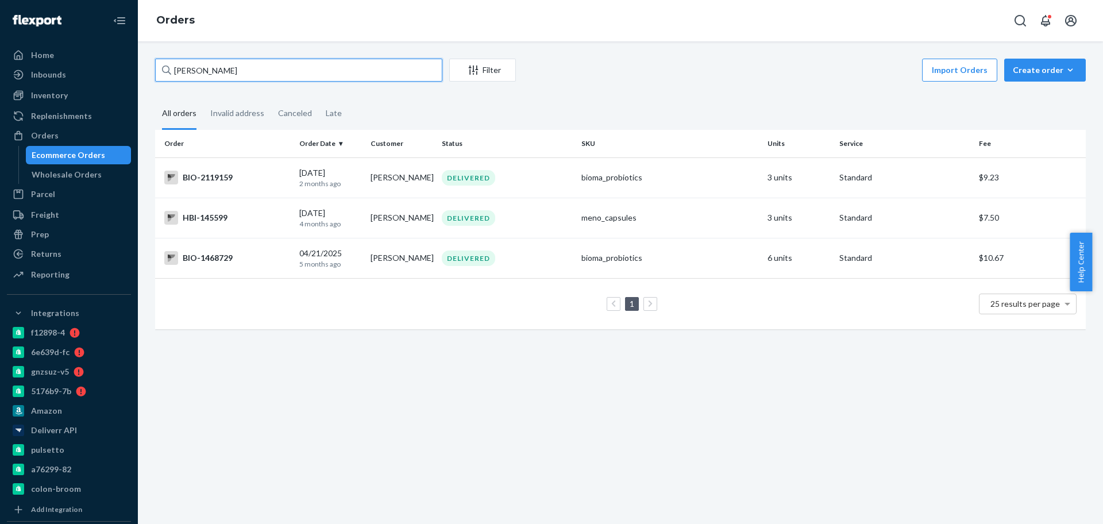
drag, startPoint x: 264, startPoint y: 74, endPoint x: 0, endPoint y: 82, distance: 263.9
click at [0, 82] on div "Home Inbounds Shipping Plans Problems Inventory Products Branded Packaging Repl…" at bounding box center [551, 262] width 1103 height 524
paste input "text"
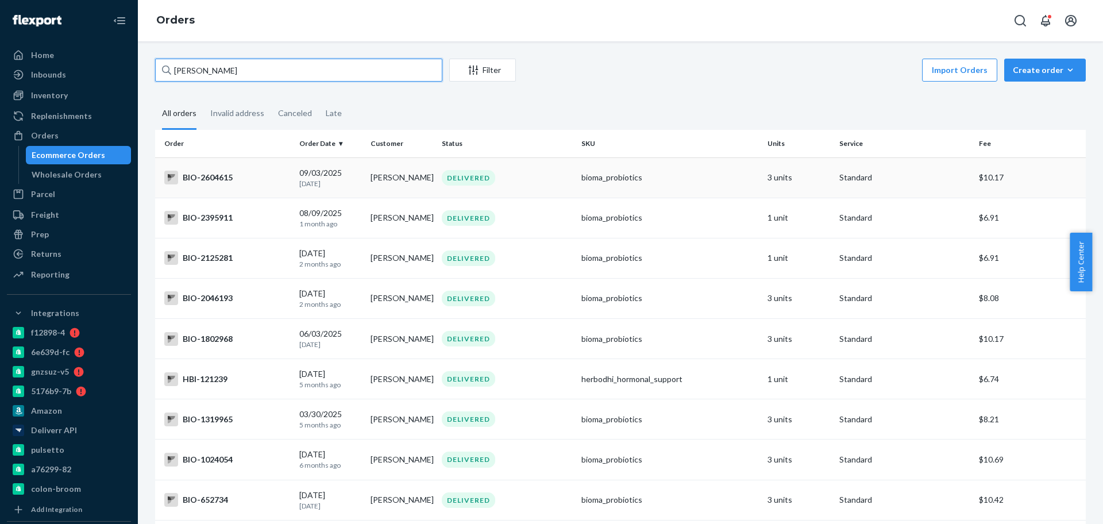
type input "Amy Sisson"
click at [347, 170] on div "09/03/2025 22 days ago" at bounding box center [330, 177] width 62 height 21
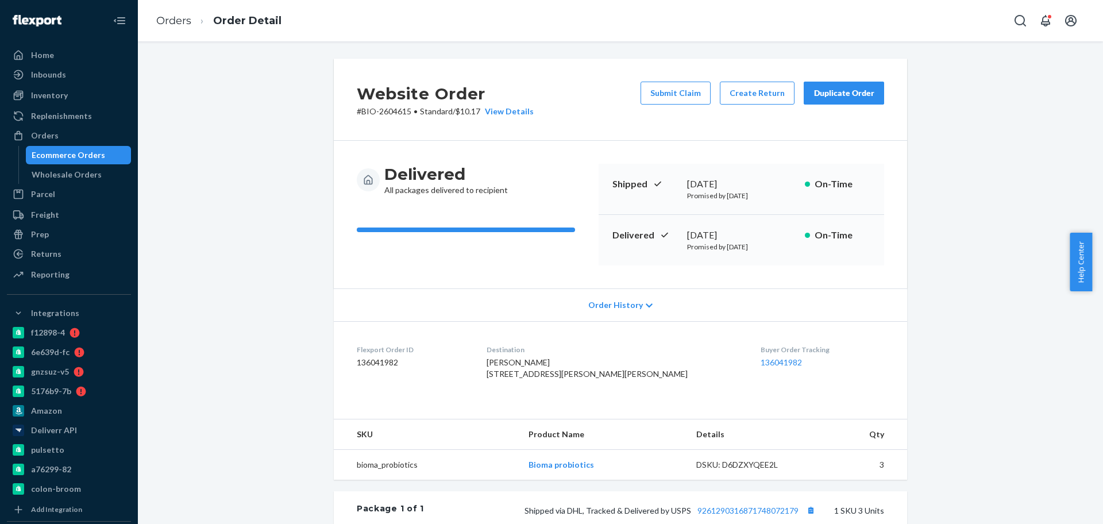
click at [396, 109] on p "# BIO-2604615 • Standard / $10.17 View Details" at bounding box center [445, 111] width 177 height 11
copy p "2604615"
click at [180, 16] on link "Orders" at bounding box center [173, 20] width 35 height 13
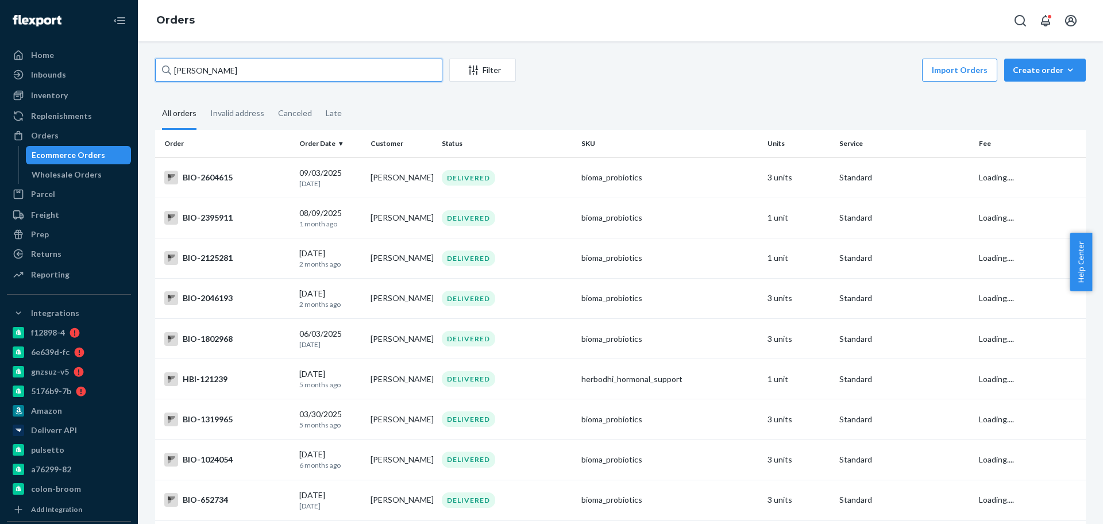
click at [191, 74] on input "Amy Sisson" at bounding box center [298, 70] width 287 height 23
click at [192, 74] on input "Amy Sisson" at bounding box center [298, 70] width 287 height 23
click at [194, 74] on input "Amy Sisson" at bounding box center [298, 70] width 287 height 23
click at [197, 74] on input "Amy Sisson" at bounding box center [298, 70] width 287 height 23
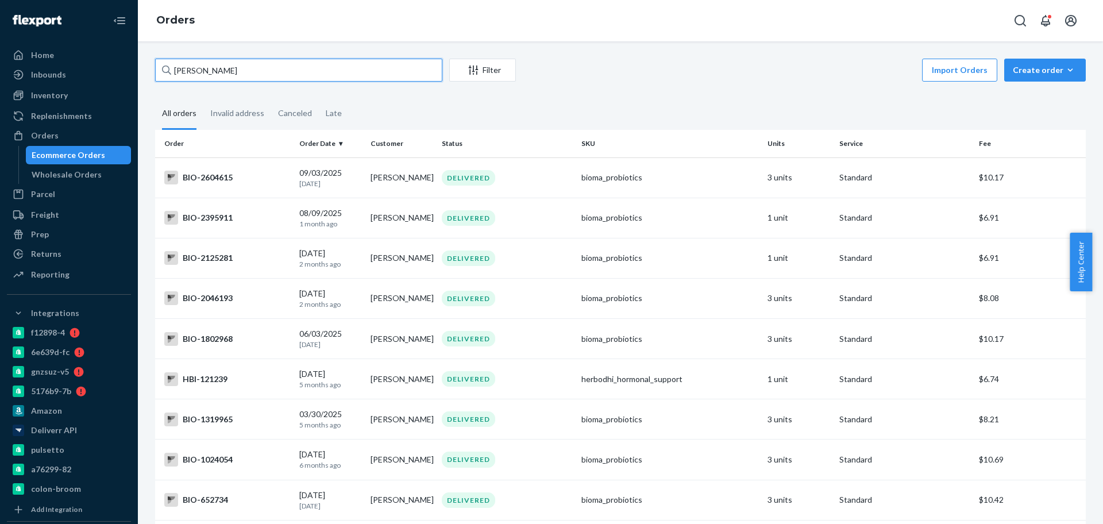
click at [197, 74] on input "Amy Sisson" at bounding box center [298, 70] width 287 height 23
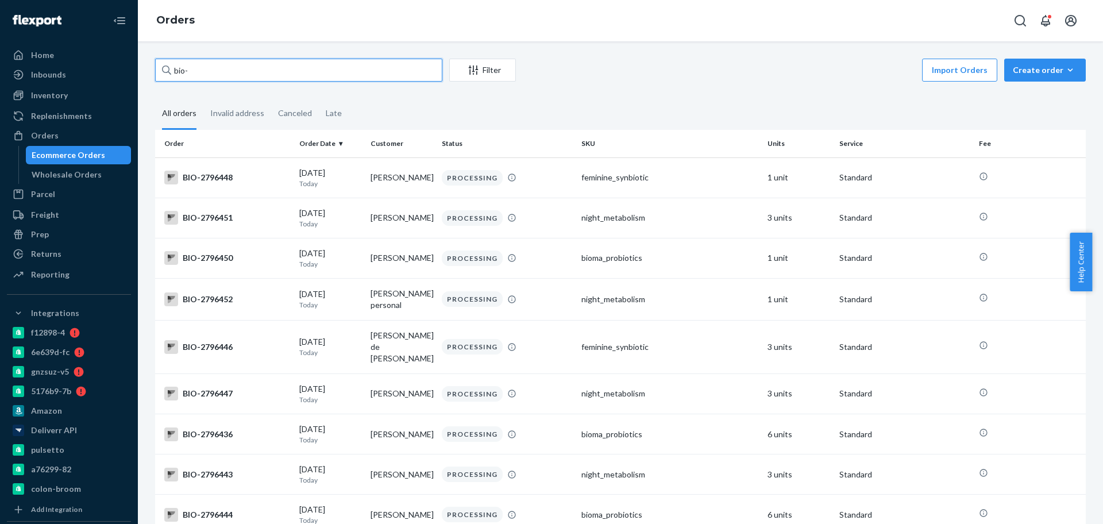
paste input "2788049"
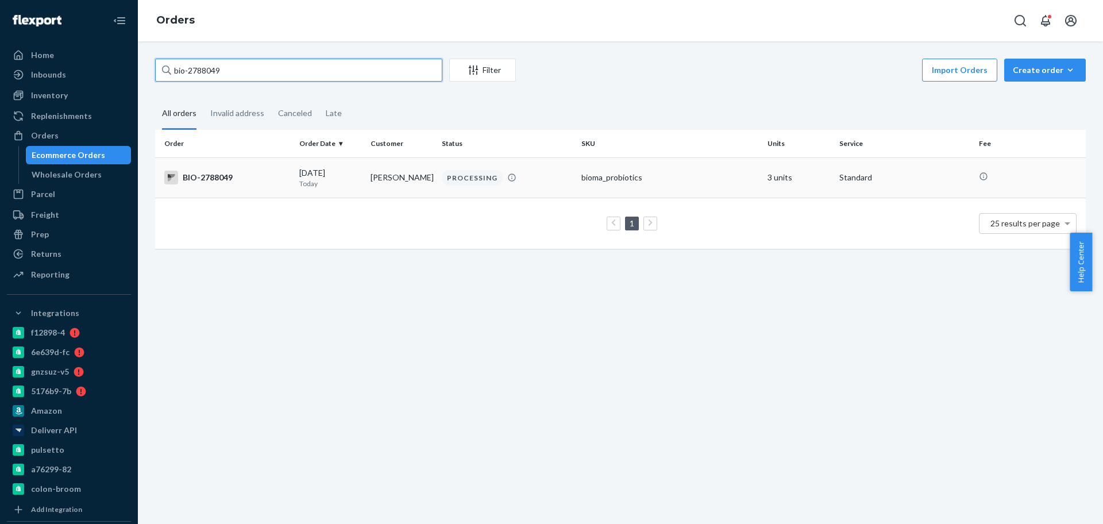
type input "bio-2788049"
click at [279, 178] on div "BIO-2788049" at bounding box center [227, 178] width 126 height 14
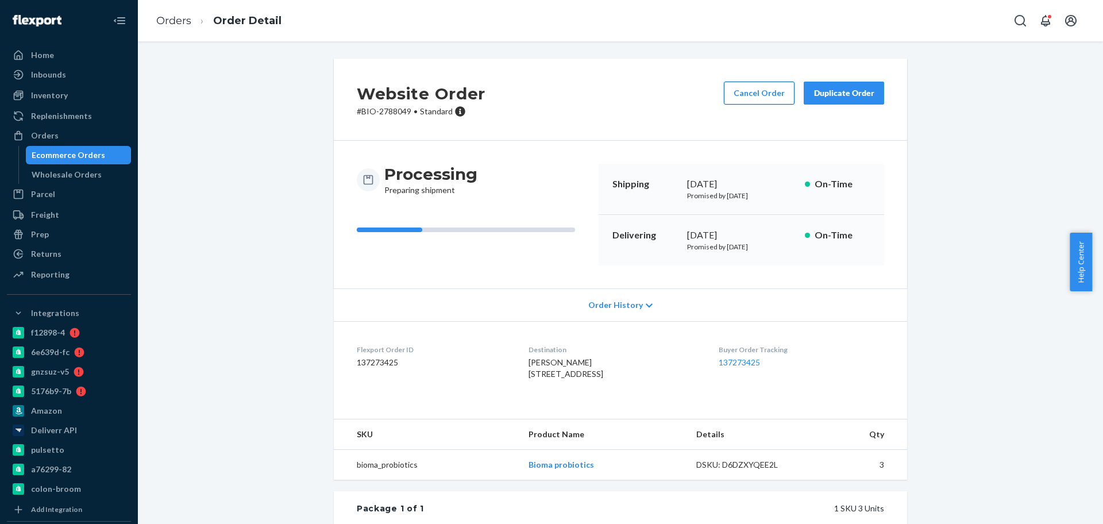
click at [746, 91] on button "Cancel Order" at bounding box center [759, 93] width 71 height 23
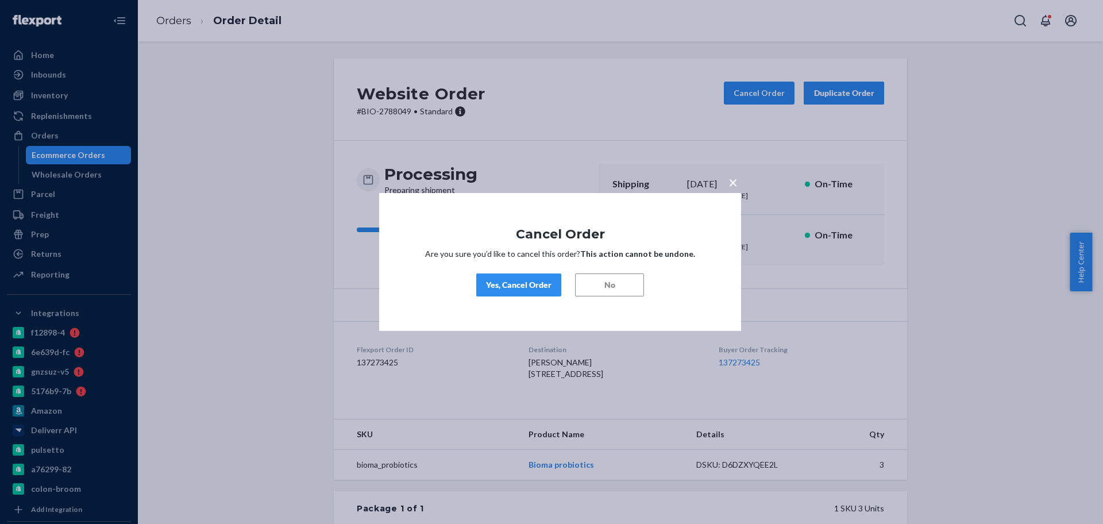
click at [505, 293] on button "Yes, Cancel Order" at bounding box center [518, 285] width 85 height 23
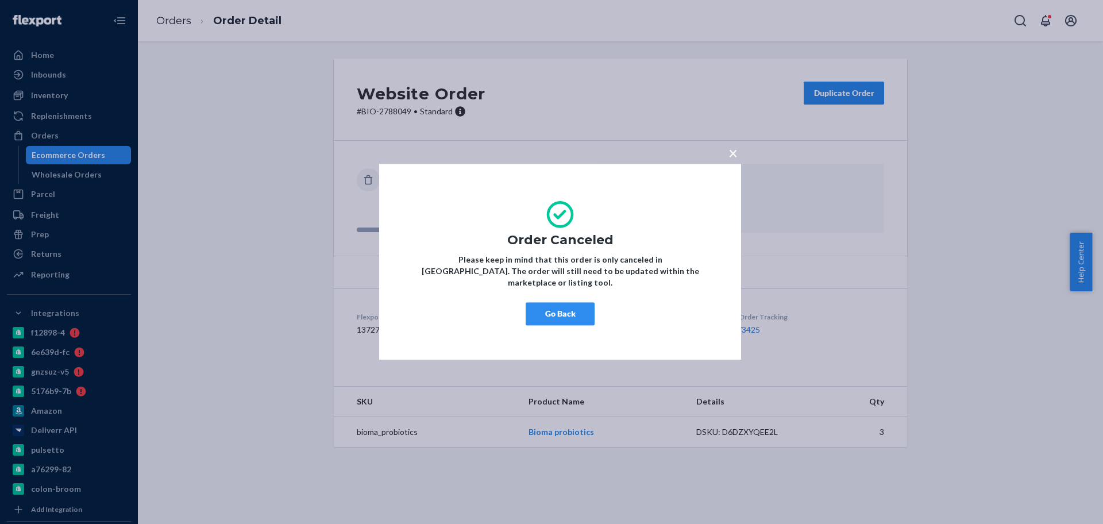
click at [733, 155] on span "×" at bounding box center [733, 153] width 9 height 20
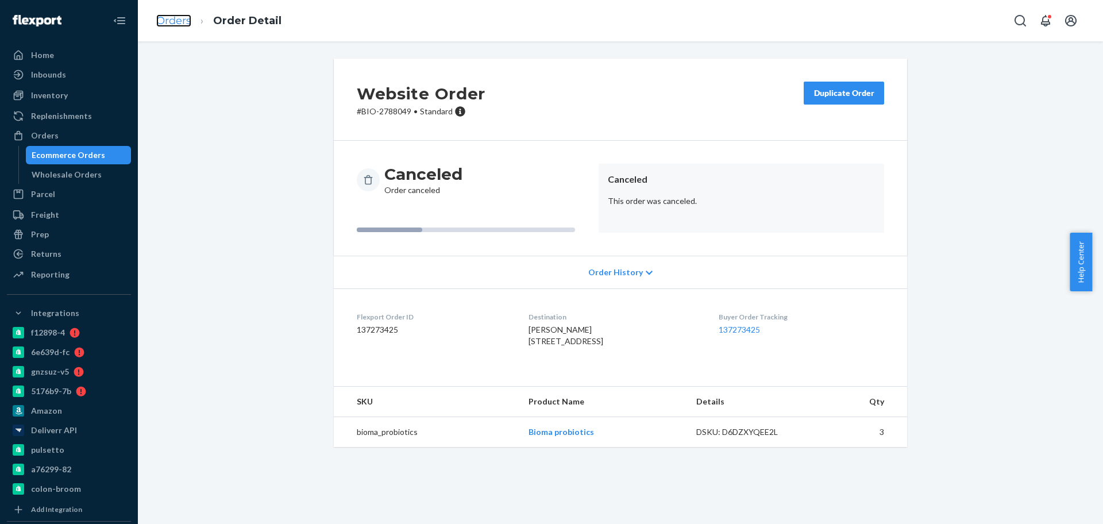
click at [180, 21] on link "Orders" at bounding box center [173, 20] width 35 height 13
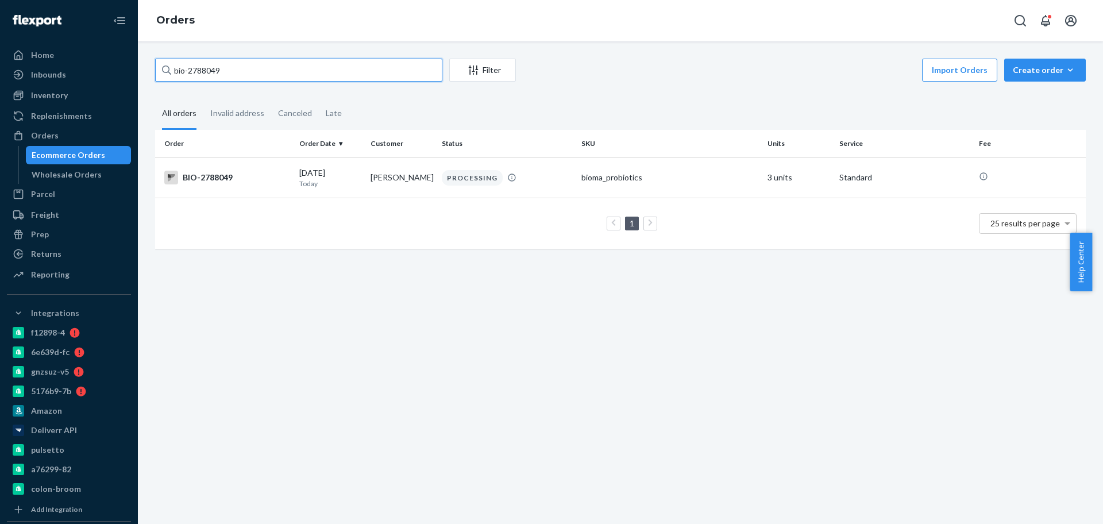
click at [210, 72] on input "bio-2788049" at bounding box center [298, 70] width 287 height 23
click at [211, 72] on input "bio-2788049" at bounding box center [298, 70] width 287 height 23
drag, startPoint x: 211, startPoint y: 72, endPoint x: 218, endPoint y: 71, distance: 6.6
click at [218, 71] on input "bio-2788049" at bounding box center [298, 70] width 287 height 23
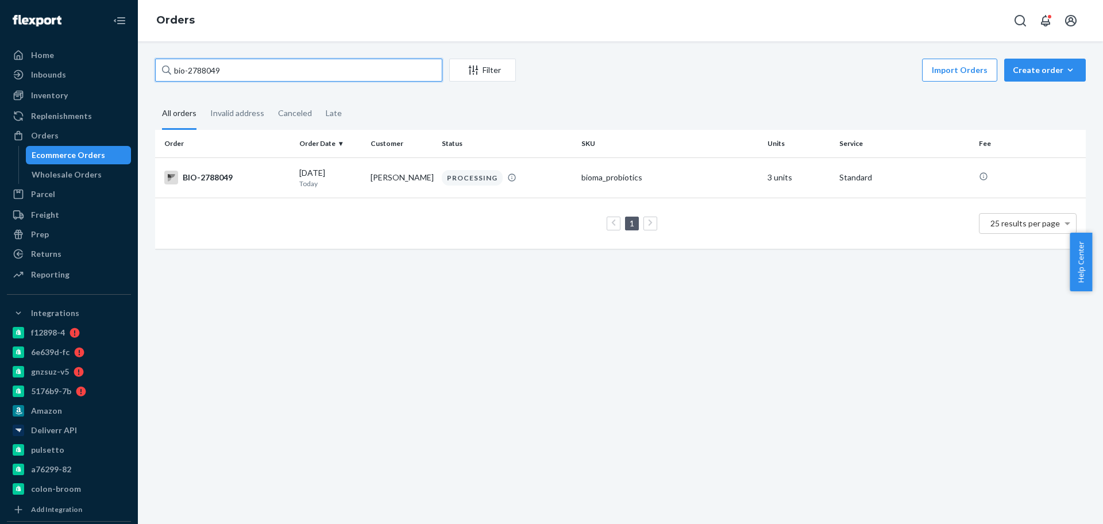
paste input "97331"
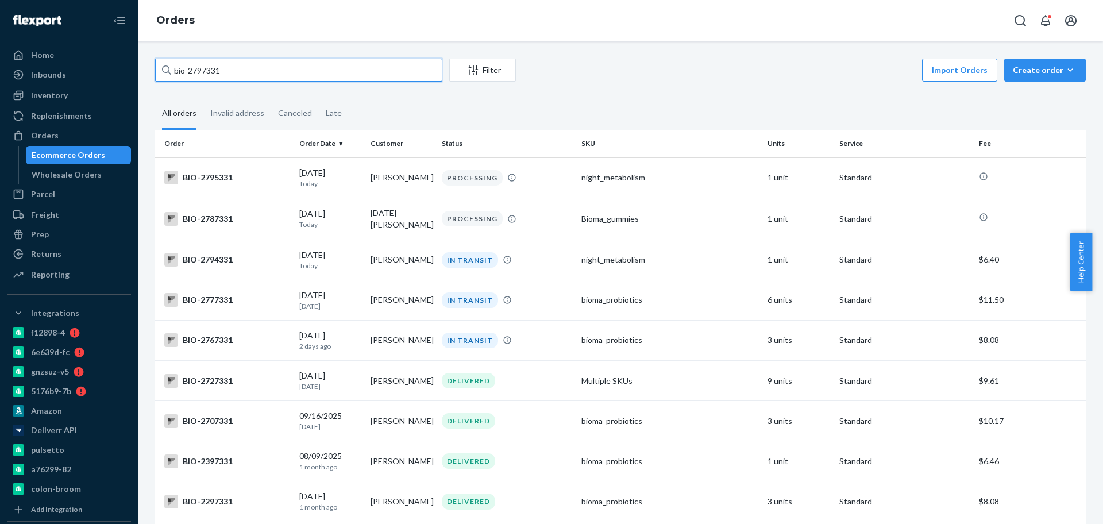
type input "bio-2797331"
